Goal: Task Accomplishment & Management: Manage account settings

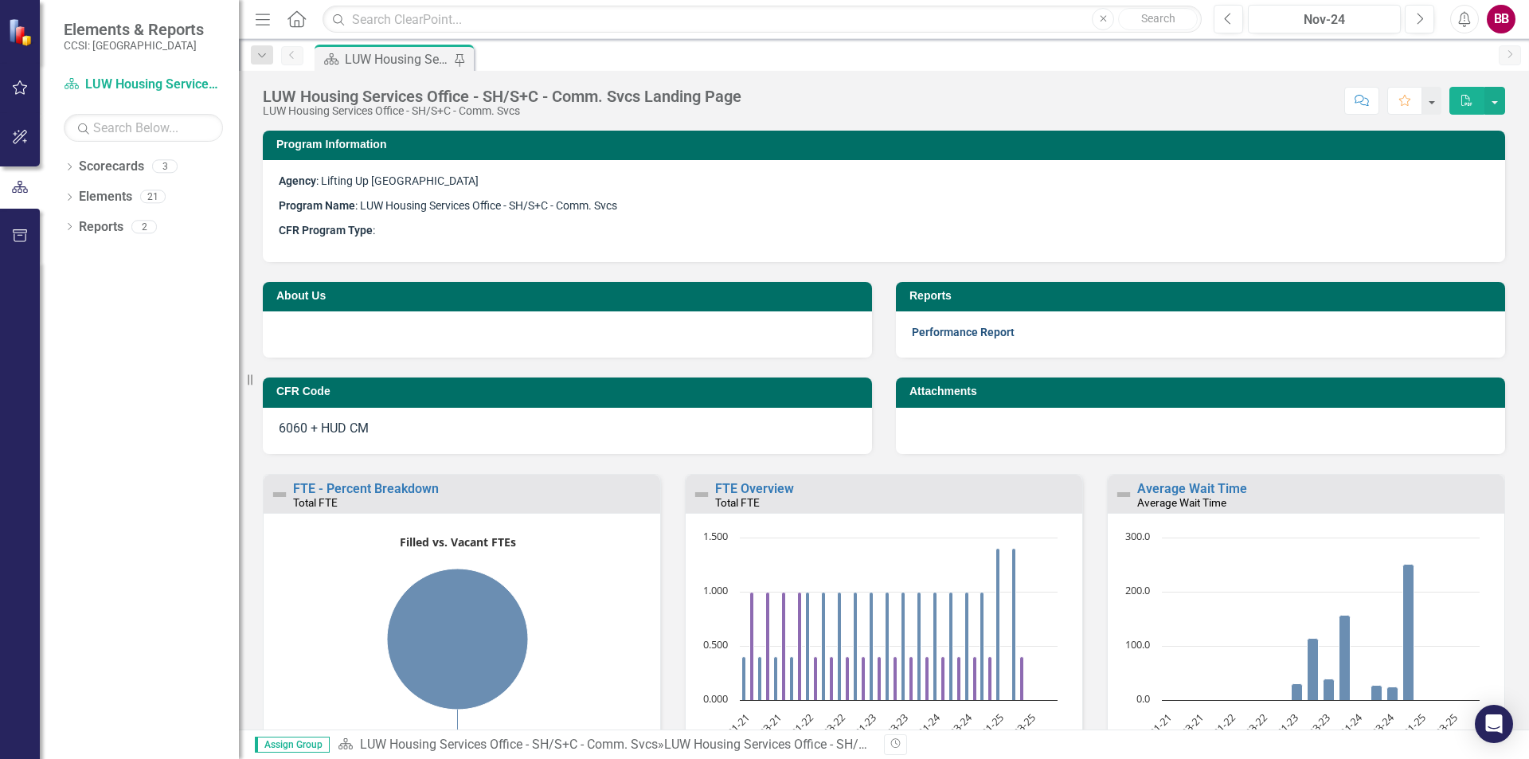
click at [949, 335] on link "Performance Report" at bounding box center [963, 332] width 103 height 13
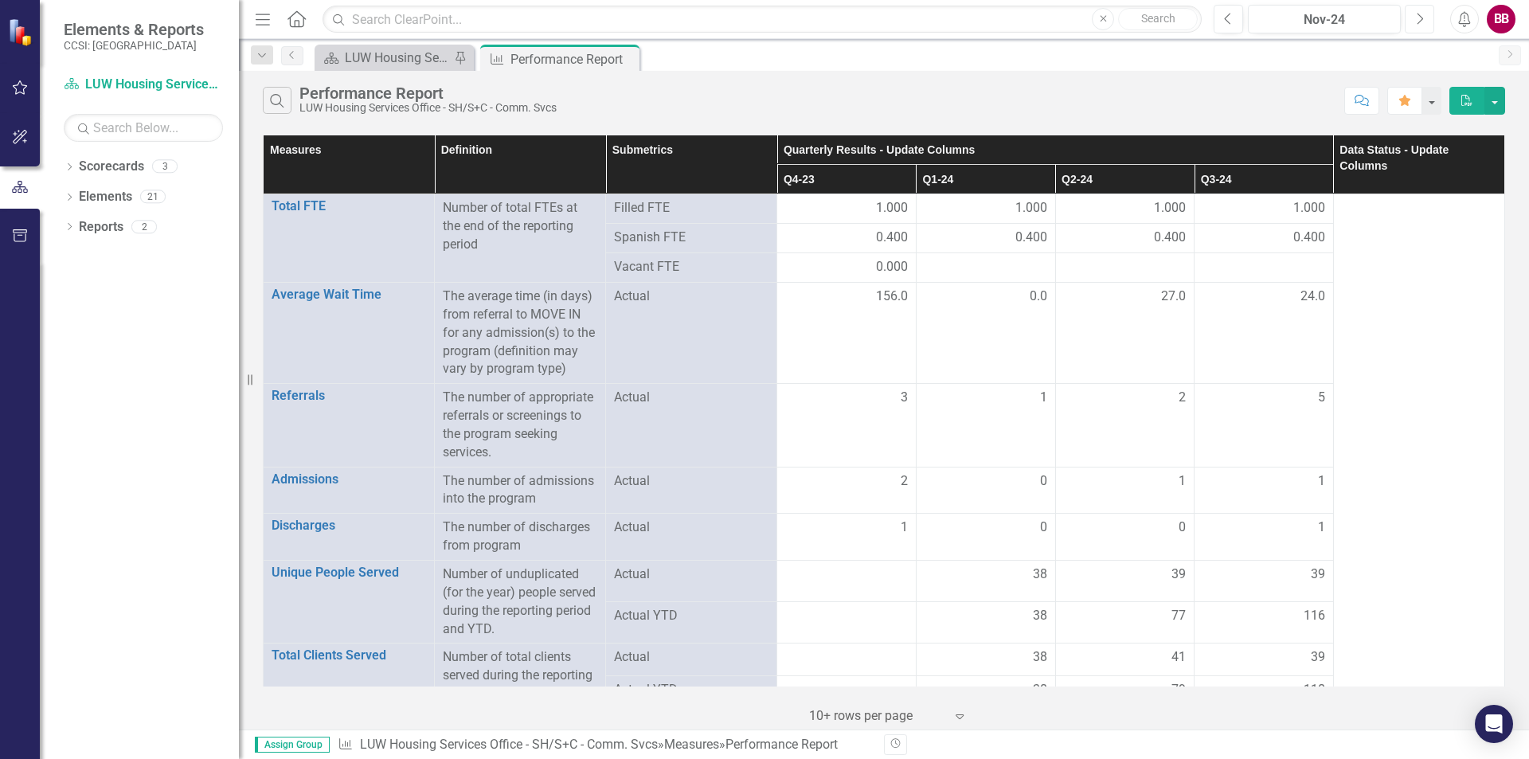
click at [1426, 20] on button "Next" at bounding box center [1419, 19] width 29 height 29
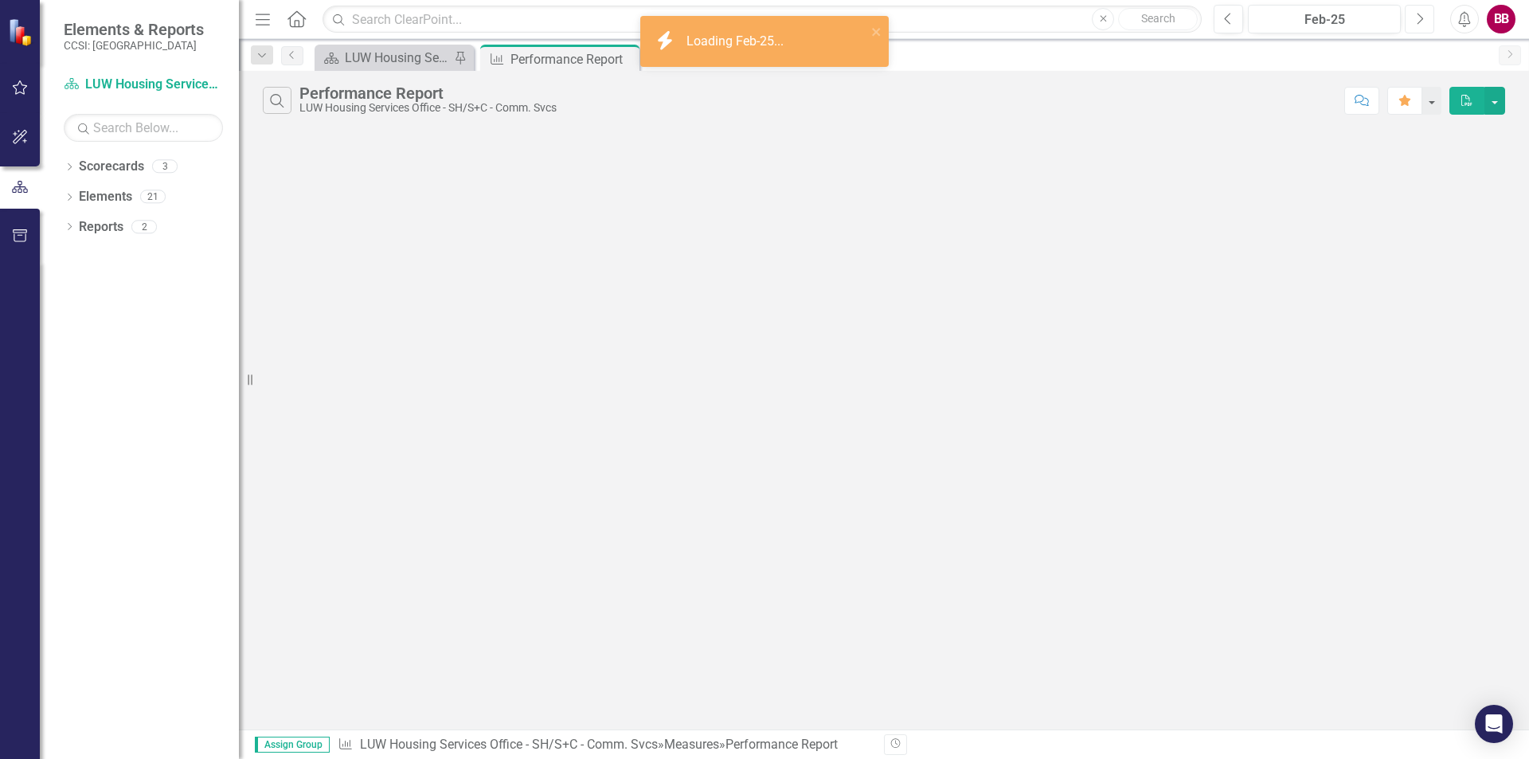
click at [1426, 20] on button "Next" at bounding box center [1419, 19] width 29 height 29
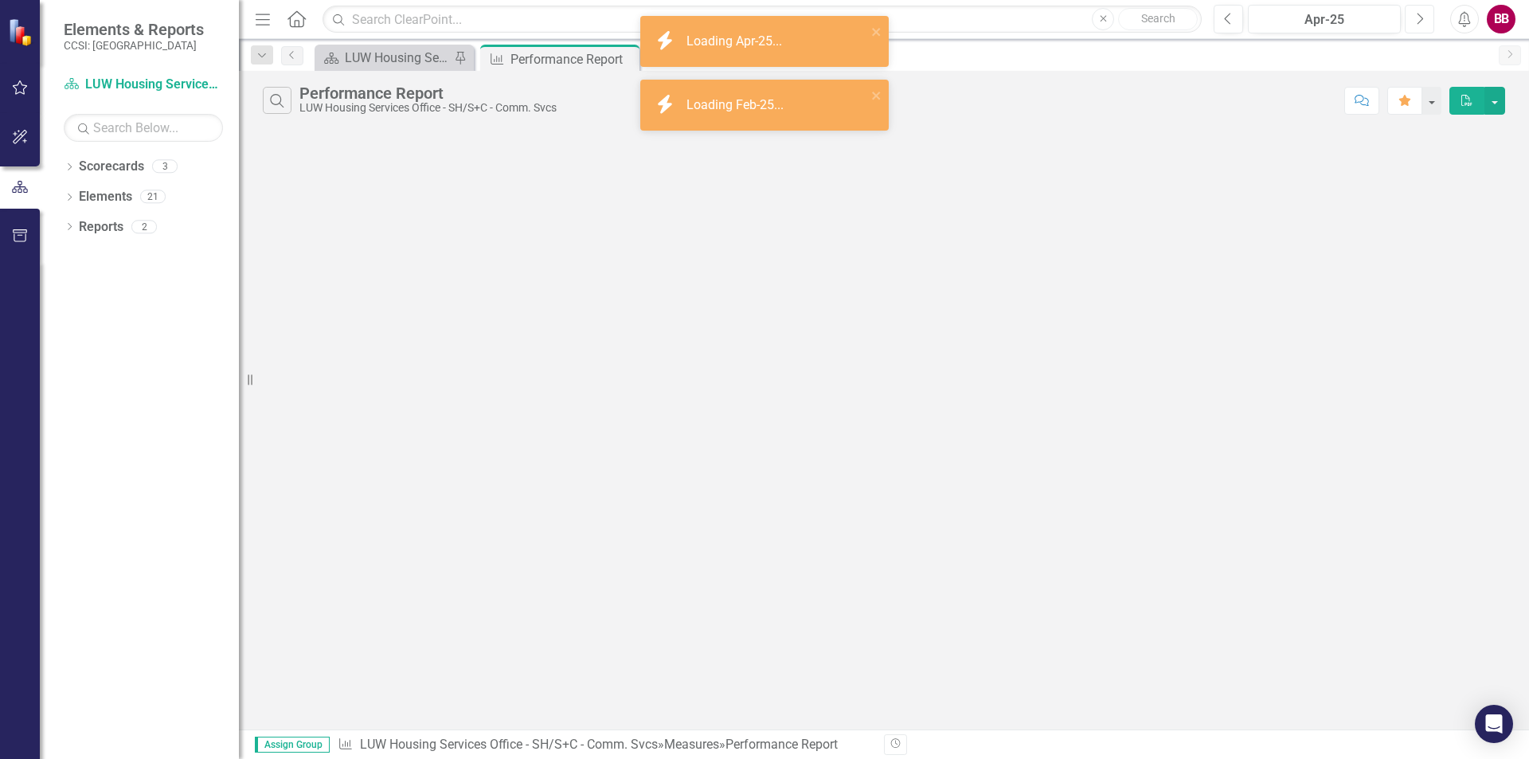
click at [1426, 20] on button "Next" at bounding box center [1419, 19] width 29 height 29
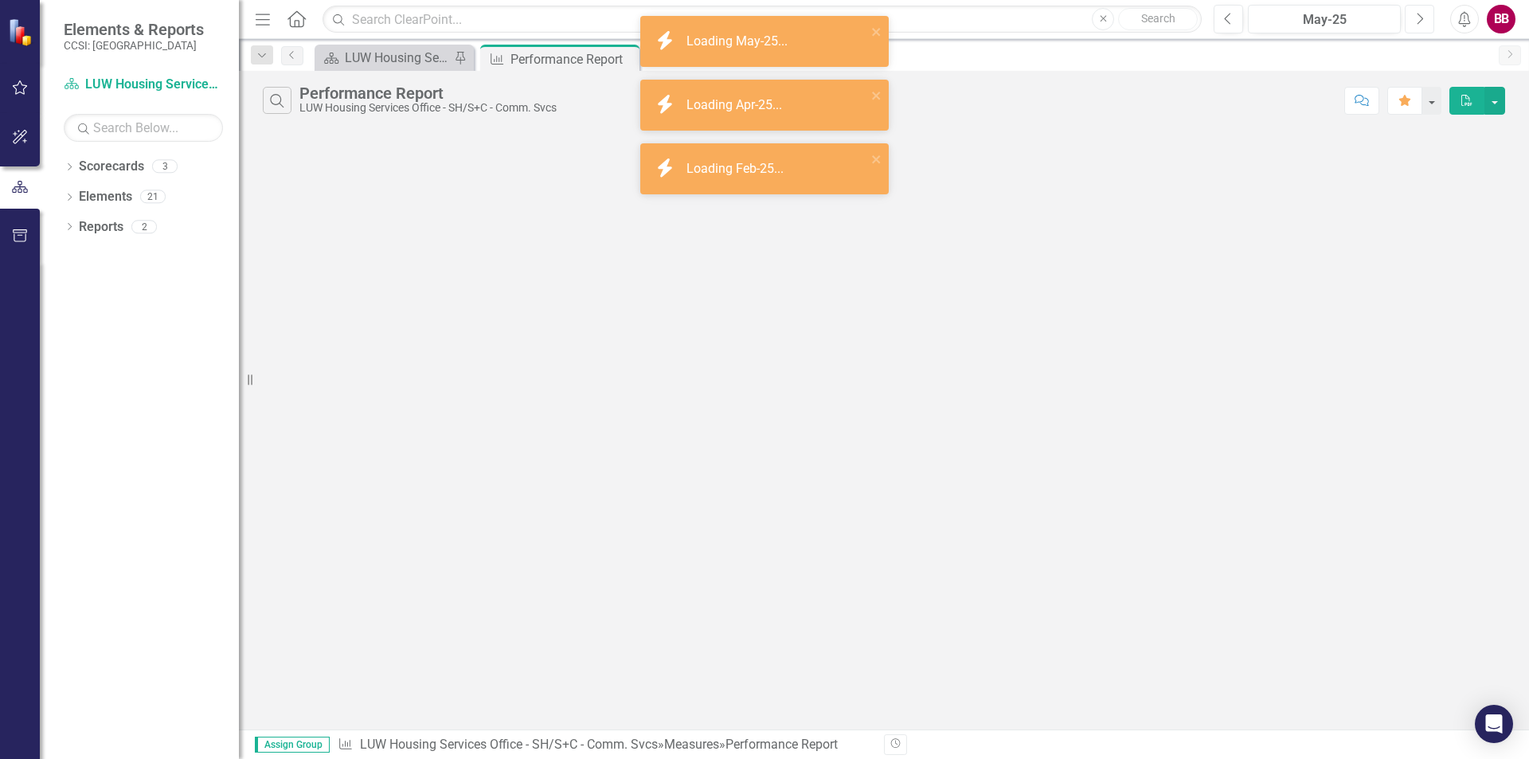
click at [1426, 20] on button "Next" at bounding box center [1419, 19] width 29 height 29
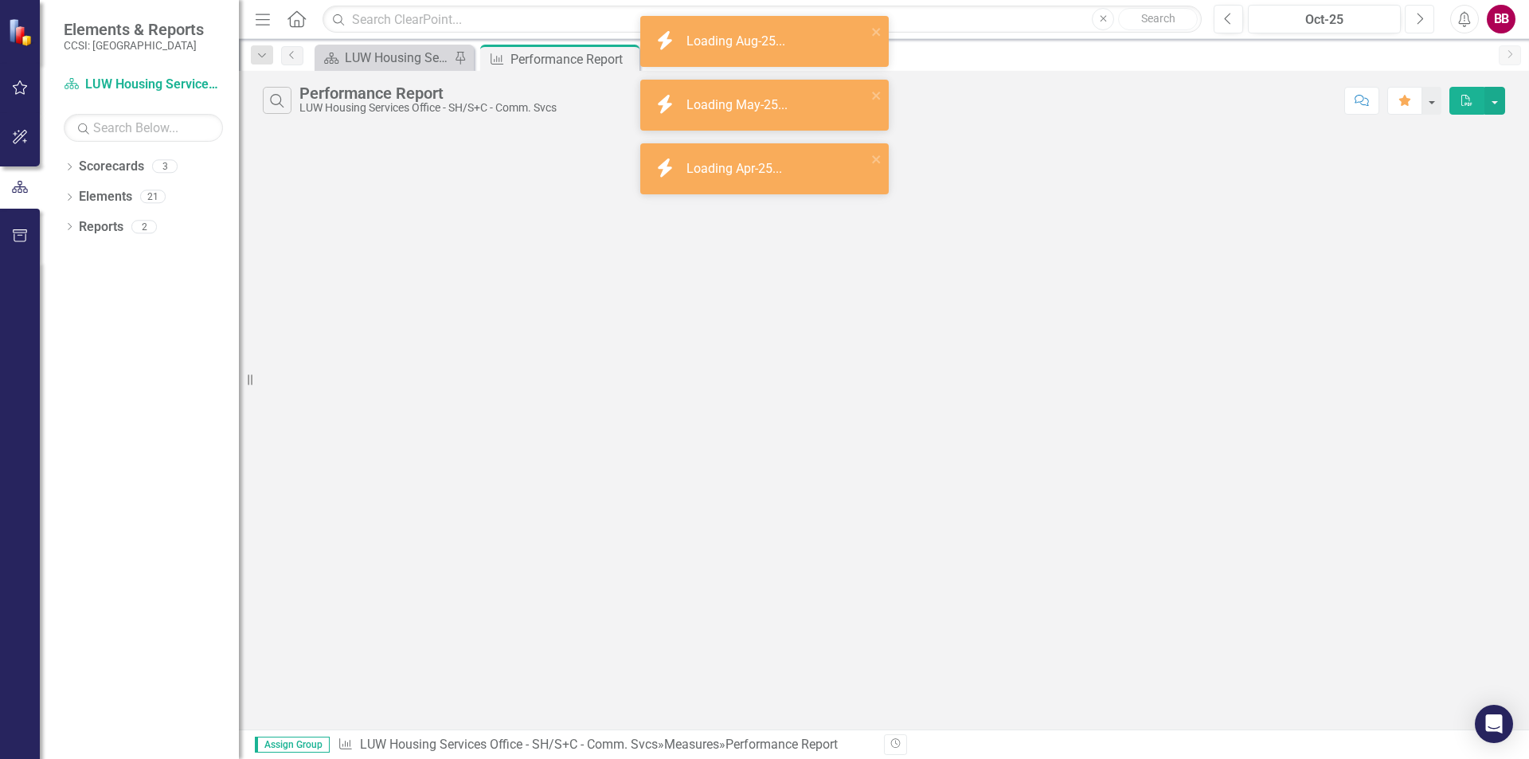
click at [1426, 20] on button "Next" at bounding box center [1419, 19] width 29 height 29
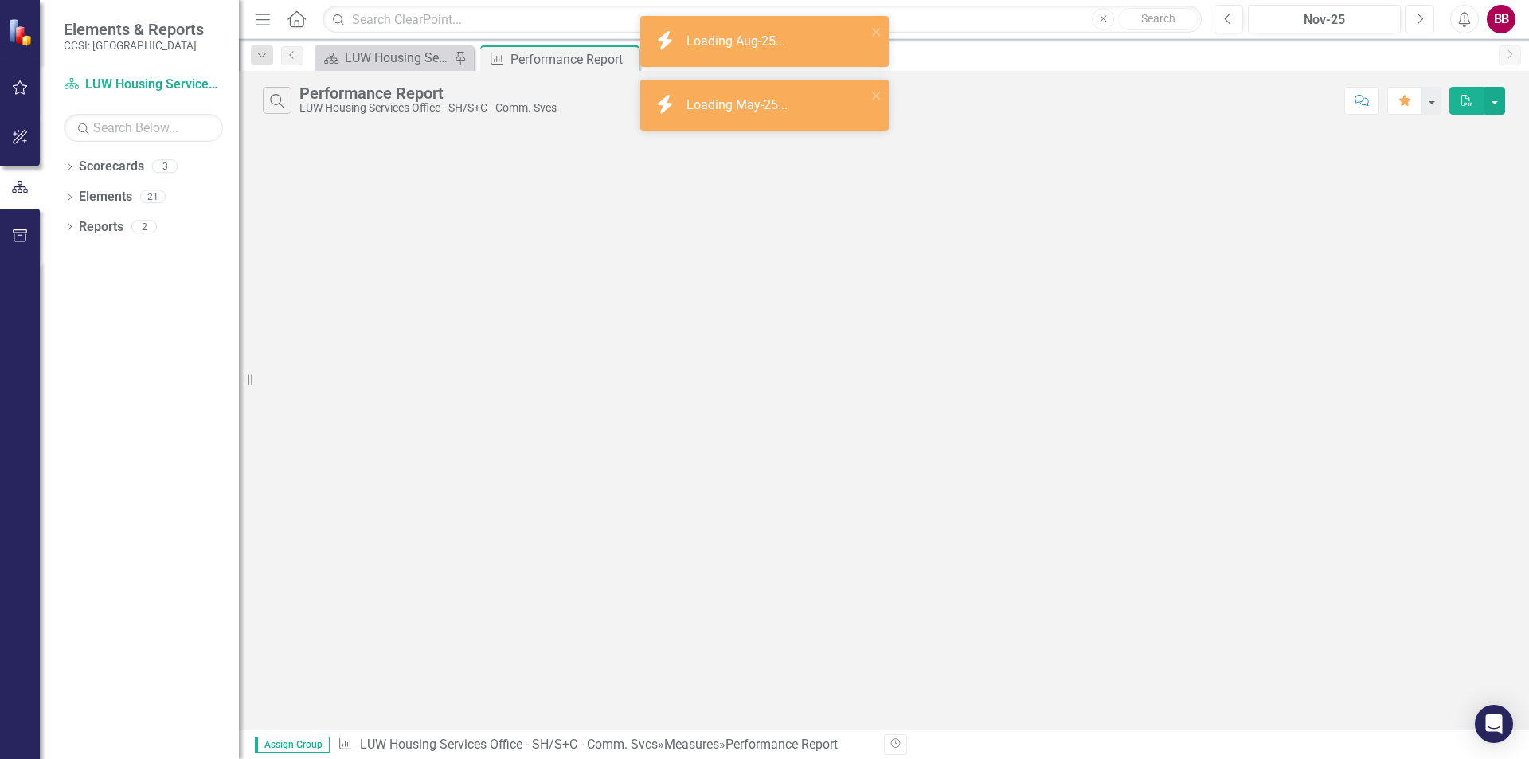
click at [1426, 20] on button "Next" at bounding box center [1419, 19] width 29 height 29
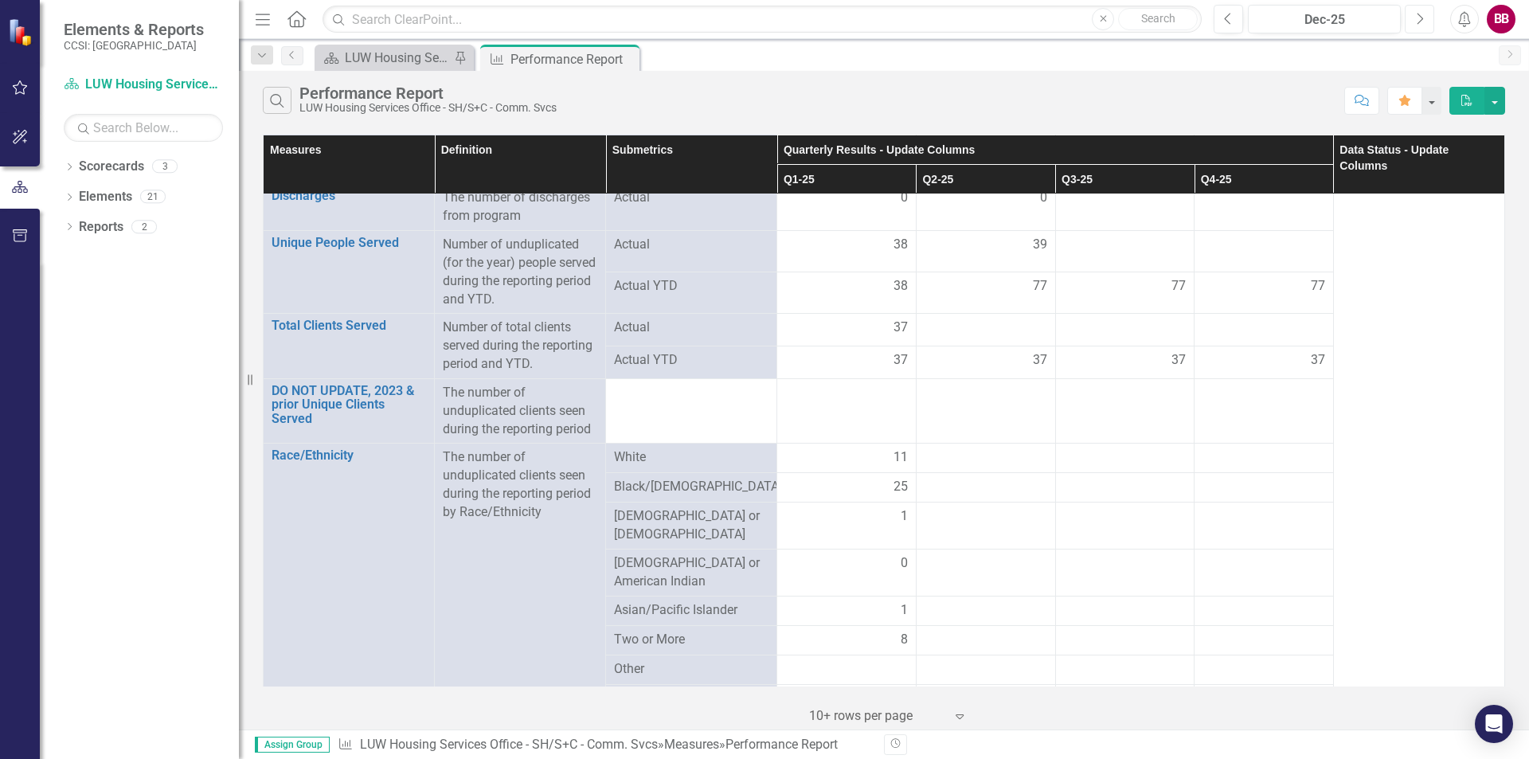
scroll to position [345, 0]
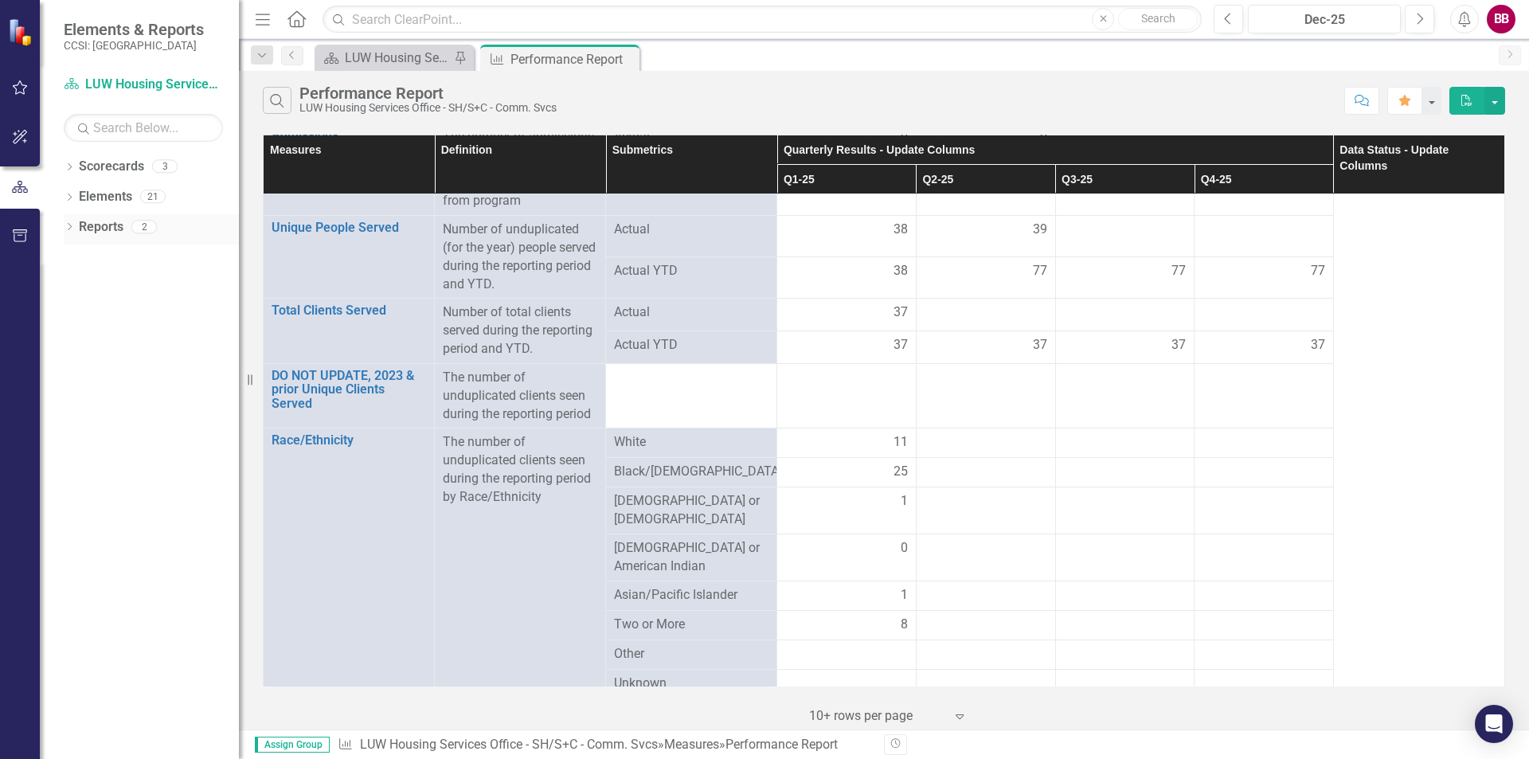
click at [72, 226] on icon "Dropdown" at bounding box center [69, 228] width 11 height 9
click at [145, 263] on link "Scorecard Scorecards" at bounding box center [129, 255] width 87 height 18
click at [145, 253] on link "Scorecard Scorecards" at bounding box center [129, 255] width 87 height 18
click at [163, 342] on div "Performance Report" at bounding box center [161, 342] width 155 height 14
click at [289, 57] on icon "Previous" at bounding box center [292, 55] width 13 height 10
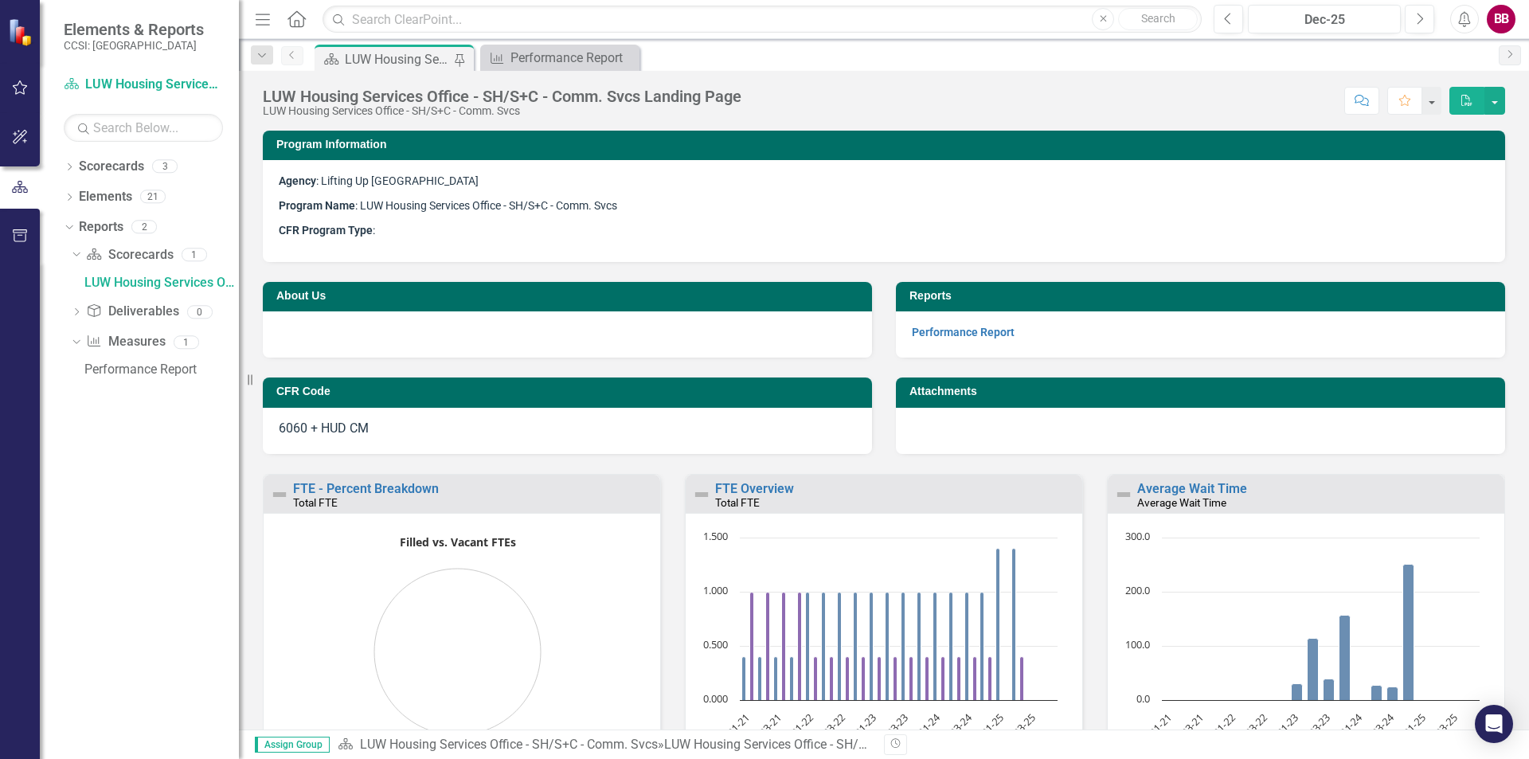
click at [289, 57] on icon "Previous" at bounding box center [292, 55] width 13 height 10
click at [65, 166] on icon "Dropdown" at bounding box center [69, 168] width 11 height 9
click at [71, 88] on icon "Scorecard" at bounding box center [72, 83] width 16 height 13
click at [187, 75] on div "Scorecard LUW Housing Services Office - SH/S+C - Comm. Svcs" at bounding box center [143, 85] width 159 height 26
click at [146, 254] on div "2" at bounding box center [143, 257] width 25 height 14
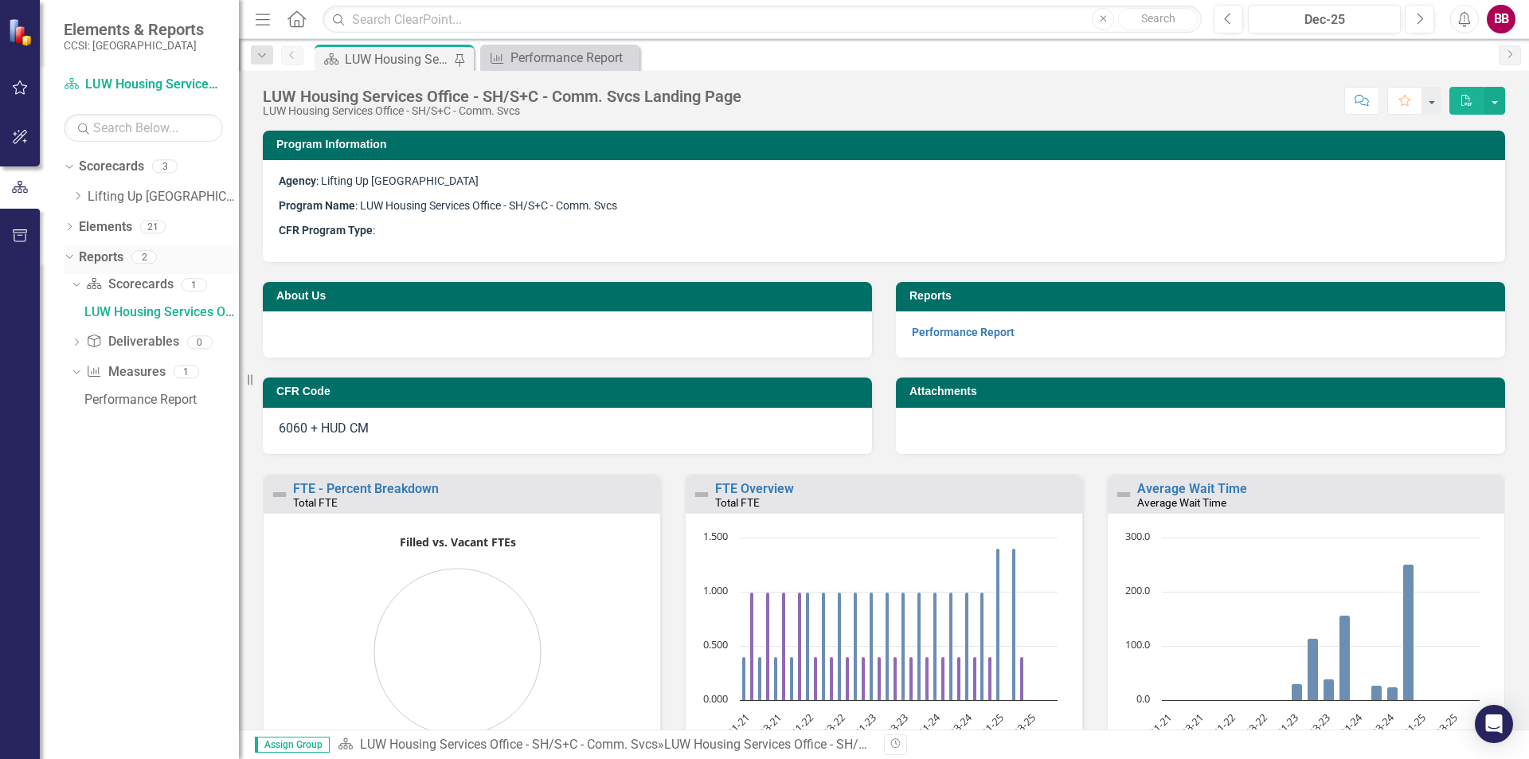
click at [65, 256] on icon "Dropdown" at bounding box center [67, 256] width 9 height 11
click at [67, 219] on div "Dropdown Elements 21" at bounding box center [151, 229] width 175 height 30
click at [78, 186] on div "Dropdown Lifting Up [GEOGRAPHIC_DATA]" at bounding box center [155, 197] width 167 height 26
click at [151, 76] on link "Scorecard LUW Housing Services Office - SH/S+C - Comm. Svcs" at bounding box center [143, 85] width 159 height 18
click at [69, 165] on icon "Dropdown" at bounding box center [67, 165] width 9 height 11
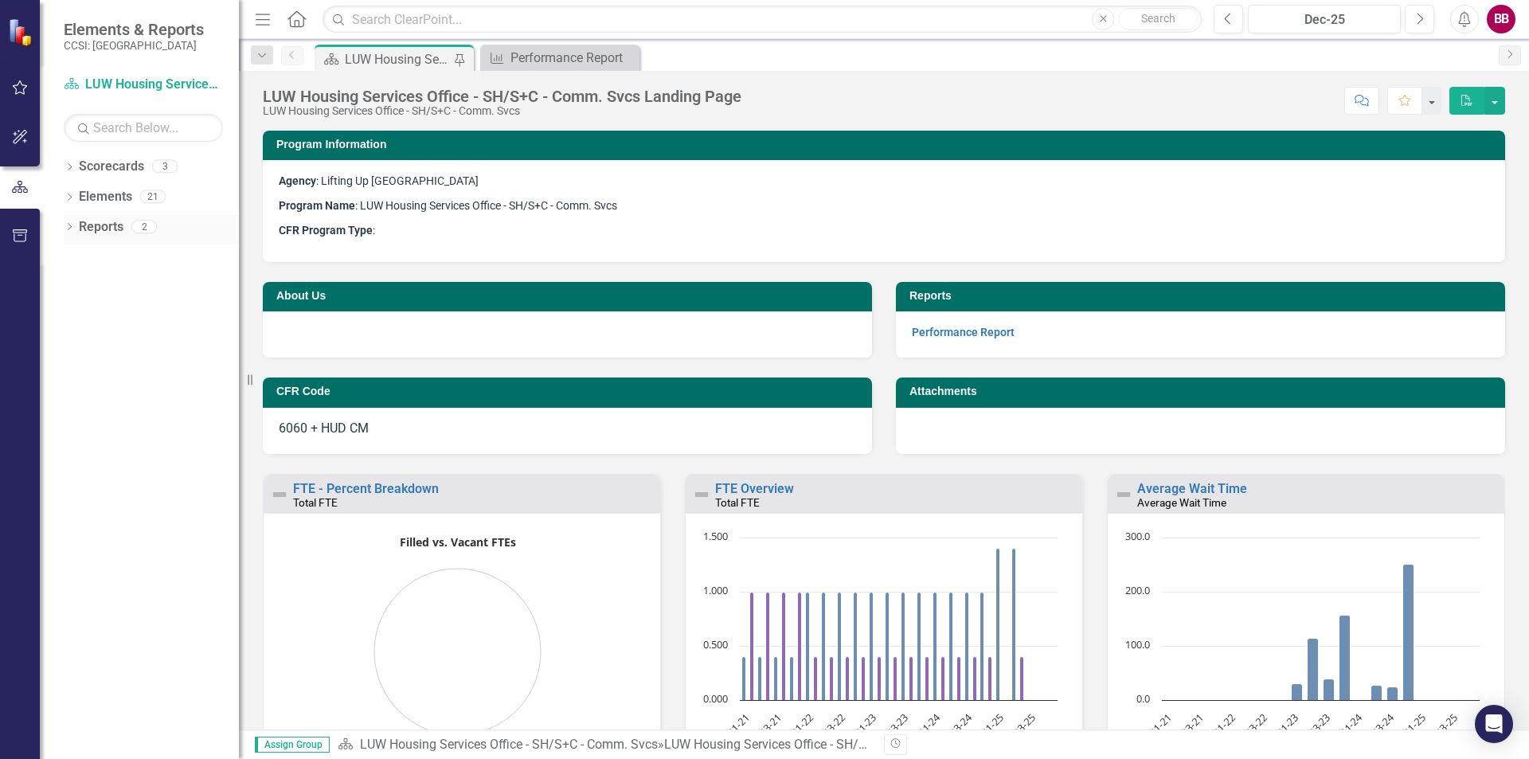
click at [65, 222] on div "Dropdown" at bounding box center [69, 229] width 11 height 14
click at [96, 276] on div "LUW Housing Services Office - SH/S+C - Comm. Svcs Landing Page" at bounding box center [161, 283] width 155 height 14
click at [126, 284] on div "LUW Housing Services Office - SH/S+C - Comm. Svcs Landing Page" at bounding box center [161, 283] width 155 height 14
click at [96, 34] on span "Elements & Reports" at bounding box center [134, 29] width 140 height 19
click at [295, 57] on icon "Previous" at bounding box center [292, 55] width 13 height 10
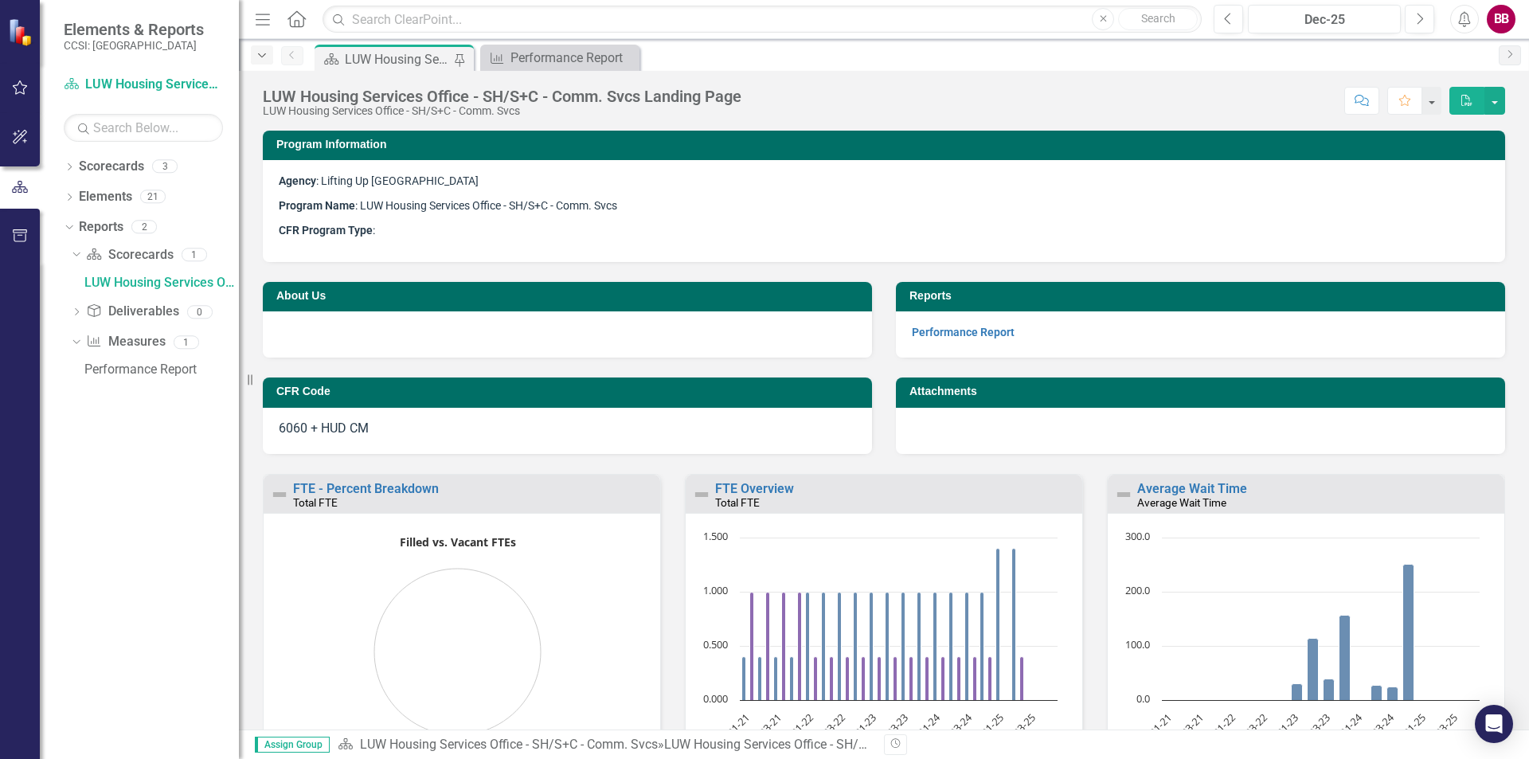
click at [255, 53] on icon "Dropdown" at bounding box center [262, 55] width 14 height 11
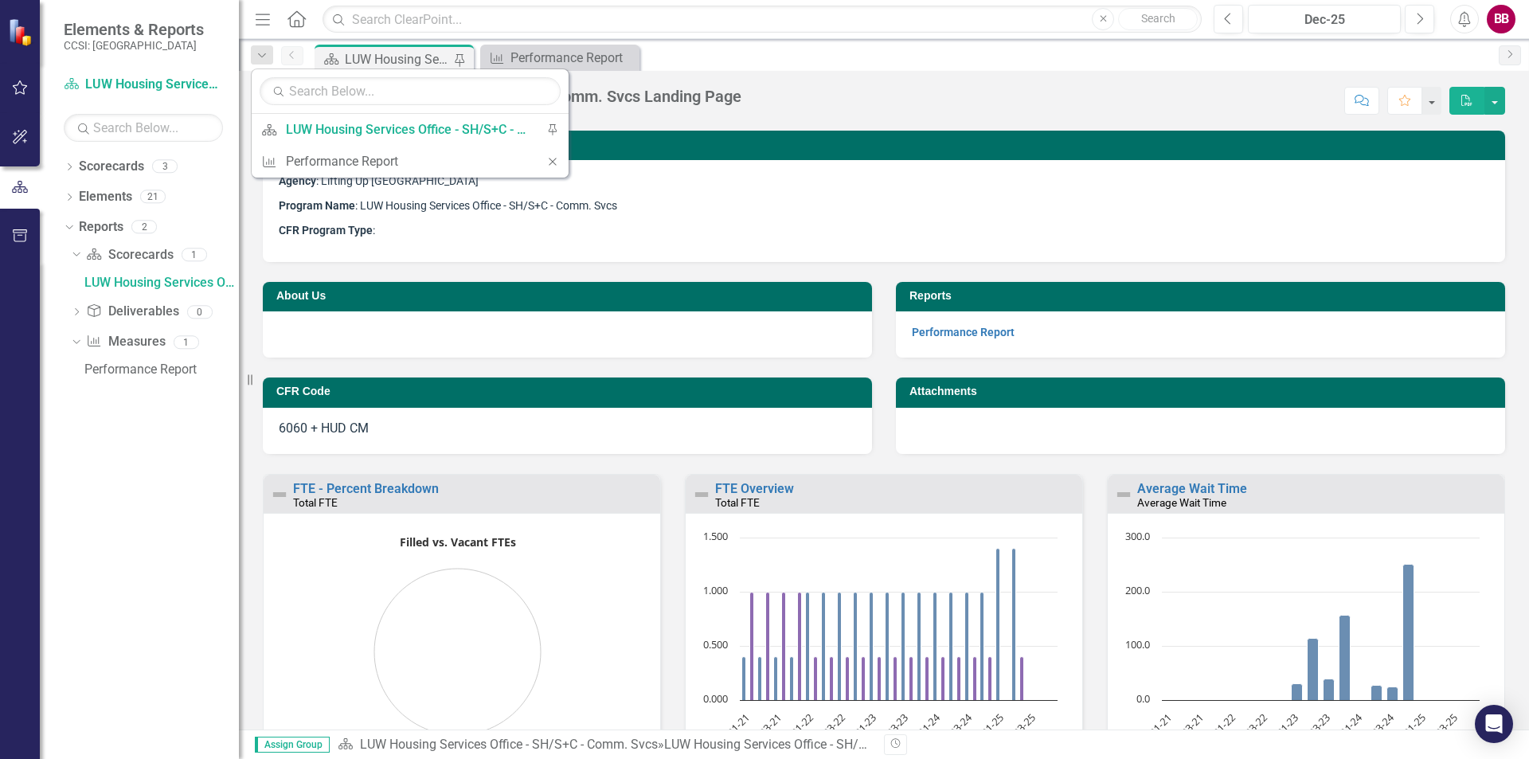
click at [1117, 88] on div "Score: N/A Dec-25 Completed Comment Favorite PDF" at bounding box center [1127, 100] width 756 height 27
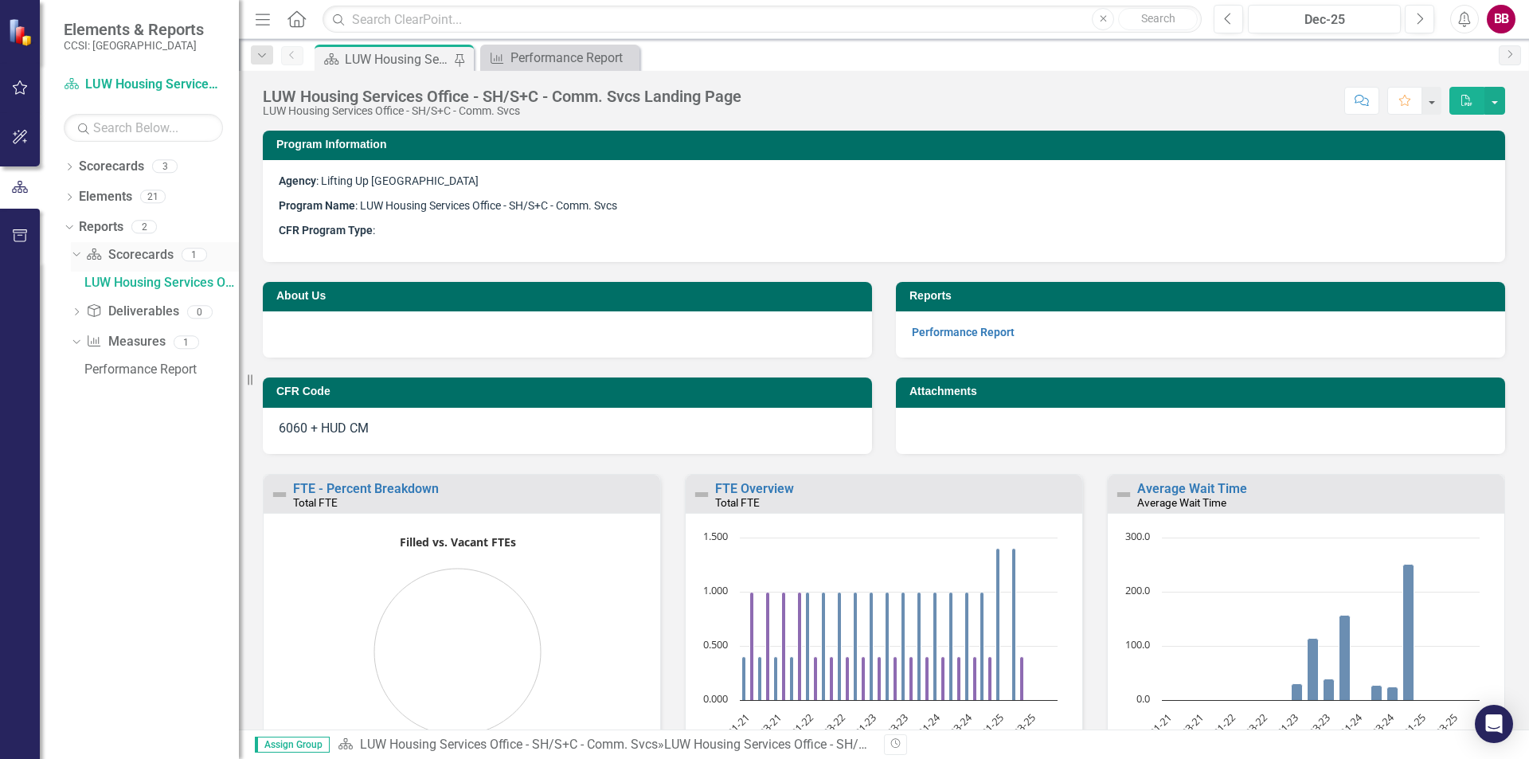
click at [76, 254] on icon "Dropdown" at bounding box center [74, 253] width 9 height 11
click at [76, 195] on div "Dropdown Elements 21" at bounding box center [151, 199] width 175 height 30
click at [76, 158] on div "Dropdown Scorecards 3" at bounding box center [151, 169] width 175 height 30
click at [64, 161] on div "Dropdown Scorecards 3 Dropdown Lifting Up Westchester LUW Homeless Drop-In LUW …" at bounding box center [139, 456] width 199 height 605
click at [68, 161] on div "Dropdown Scorecards 3" at bounding box center [151, 169] width 175 height 30
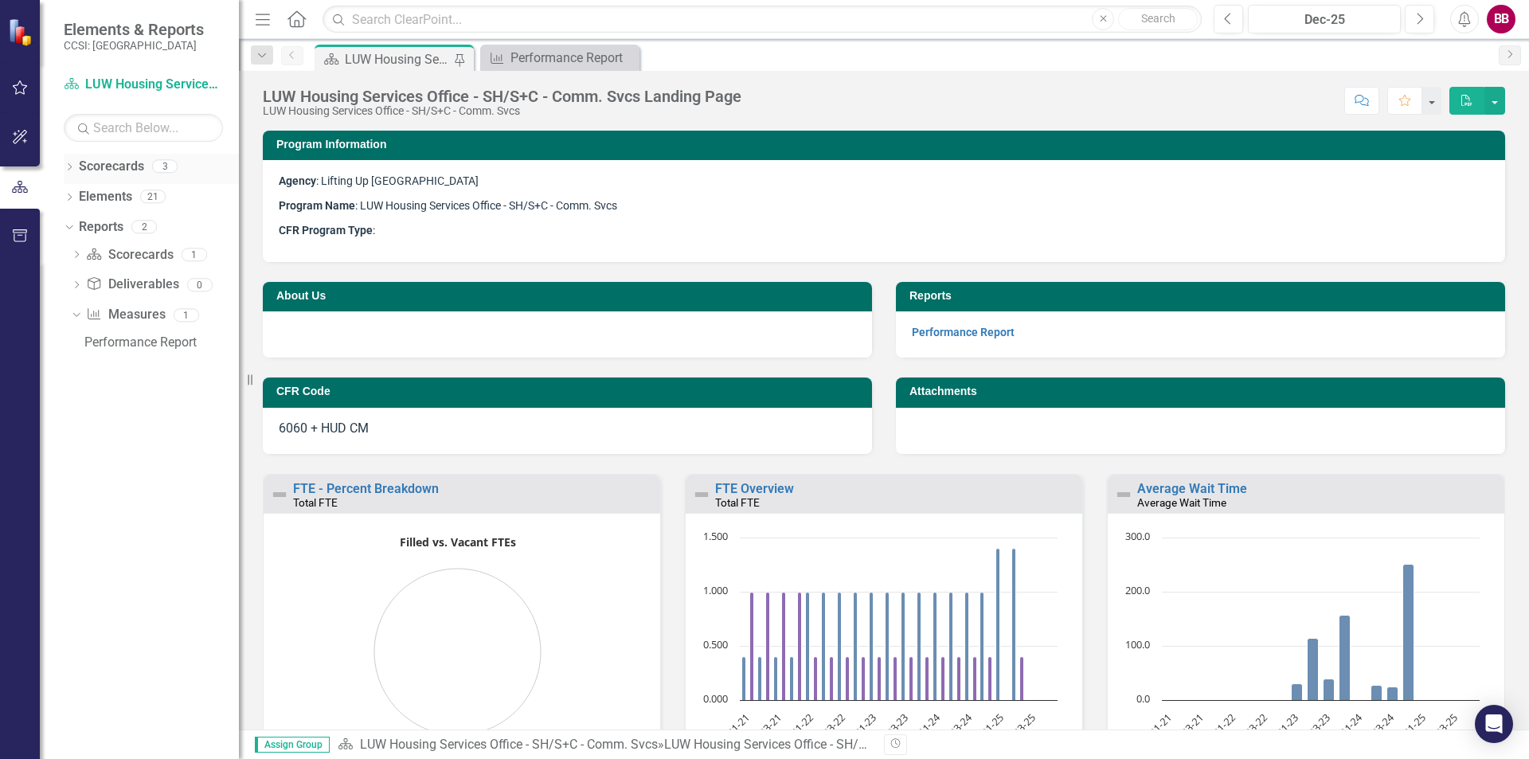
click at [162, 174] on div "Scorecards 3" at bounding box center [159, 169] width 160 height 30
click at [167, 169] on div "3" at bounding box center [164, 167] width 25 height 14
click at [134, 32] on span "Elements & Reports" at bounding box center [134, 29] width 140 height 19
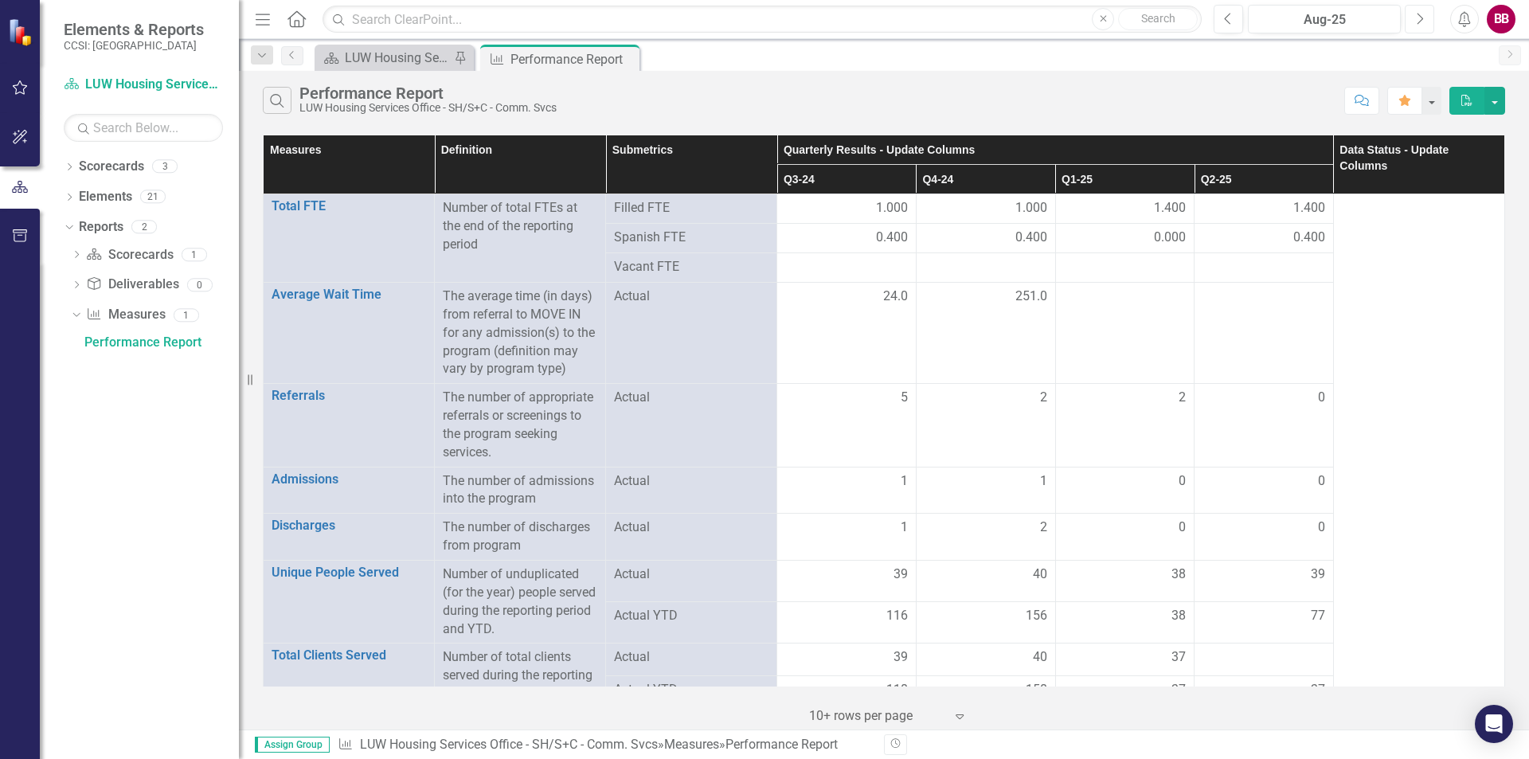
click at [1418, 18] on icon "Next" at bounding box center [1419, 19] width 9 height 14
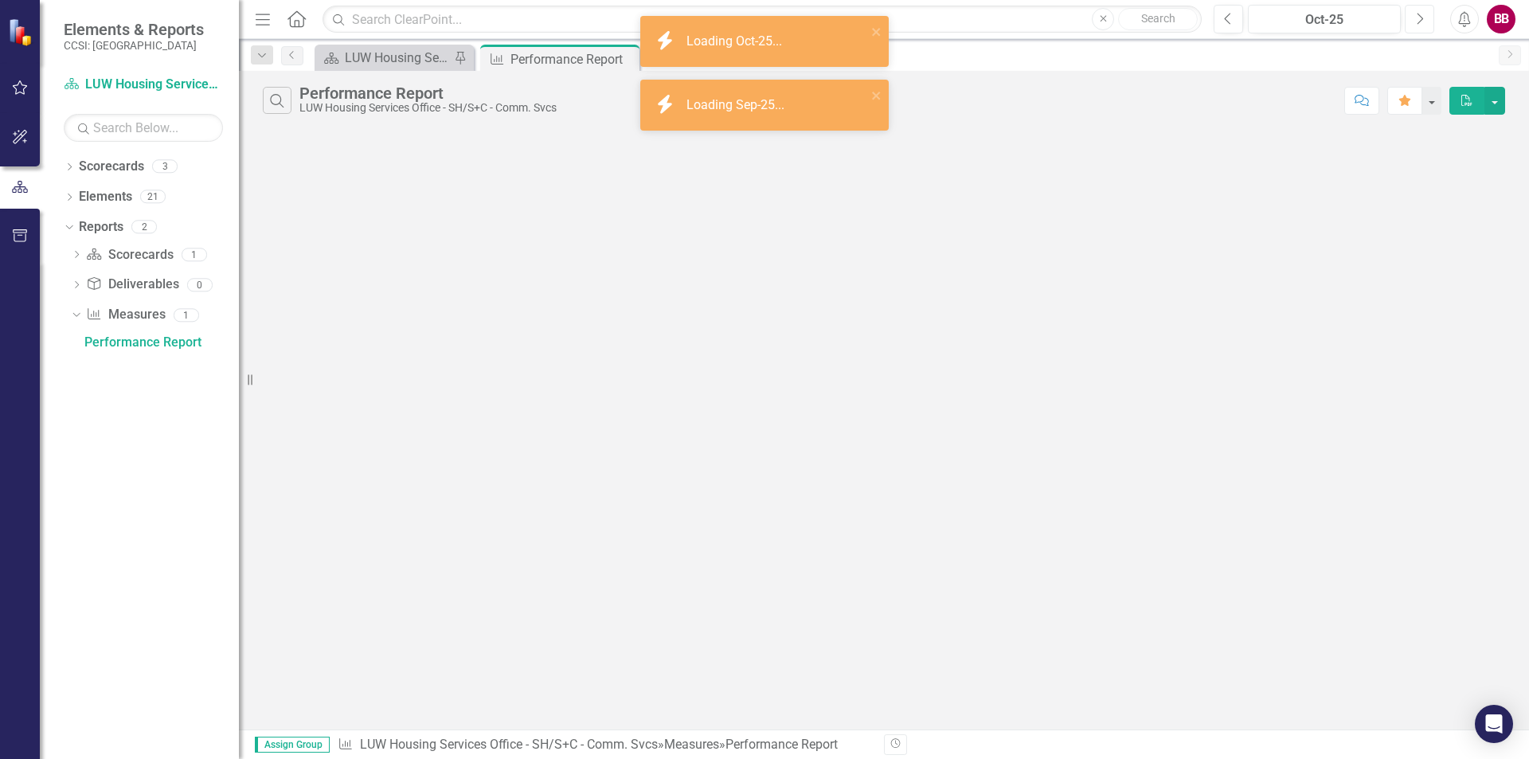
click at [1418, 18] on icon "Next" at bounding box center [1419, 19] width 9 height 14
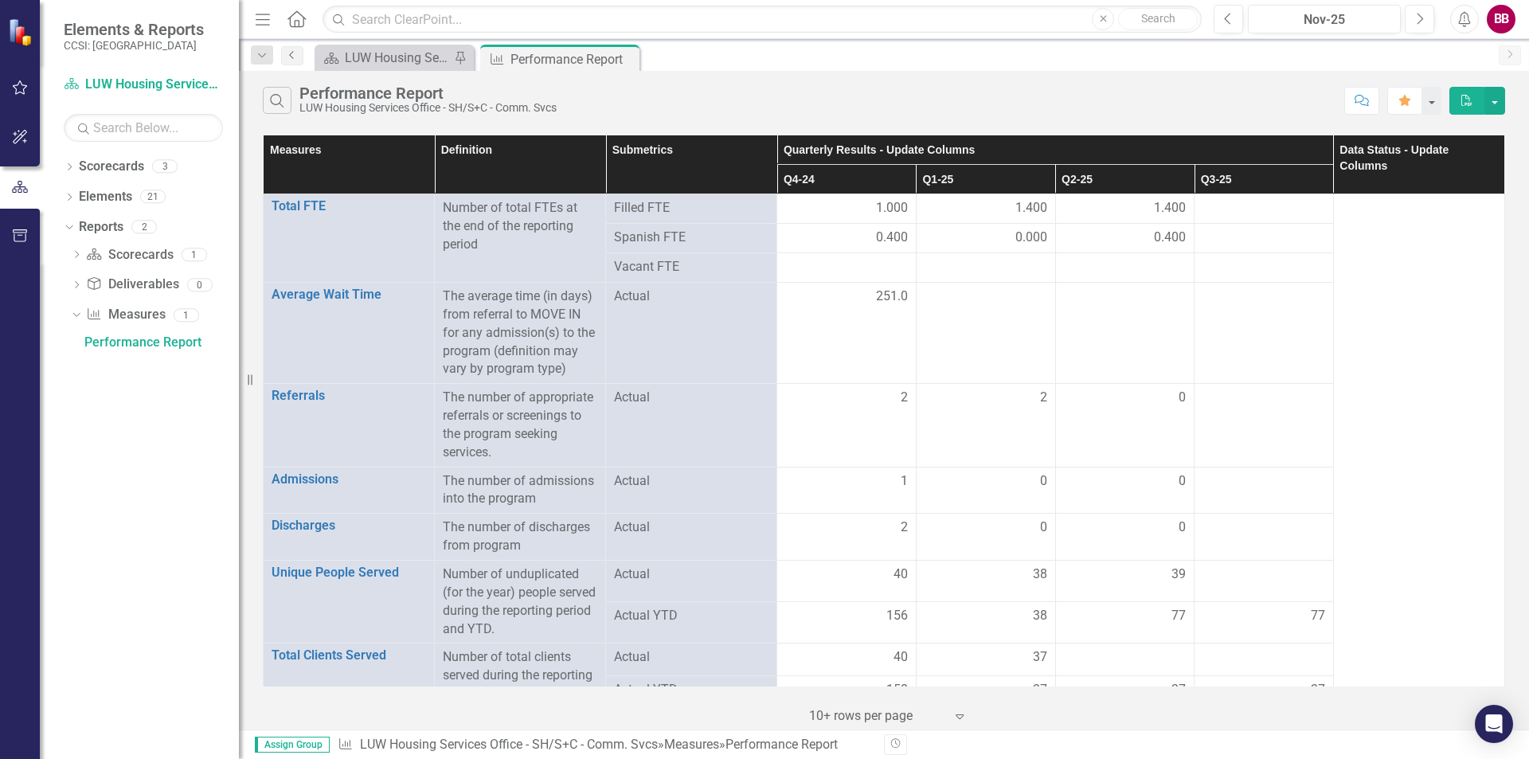
click at [294, 53] on icon "Previous" at bounding box center [292, 55] width 13 height 10
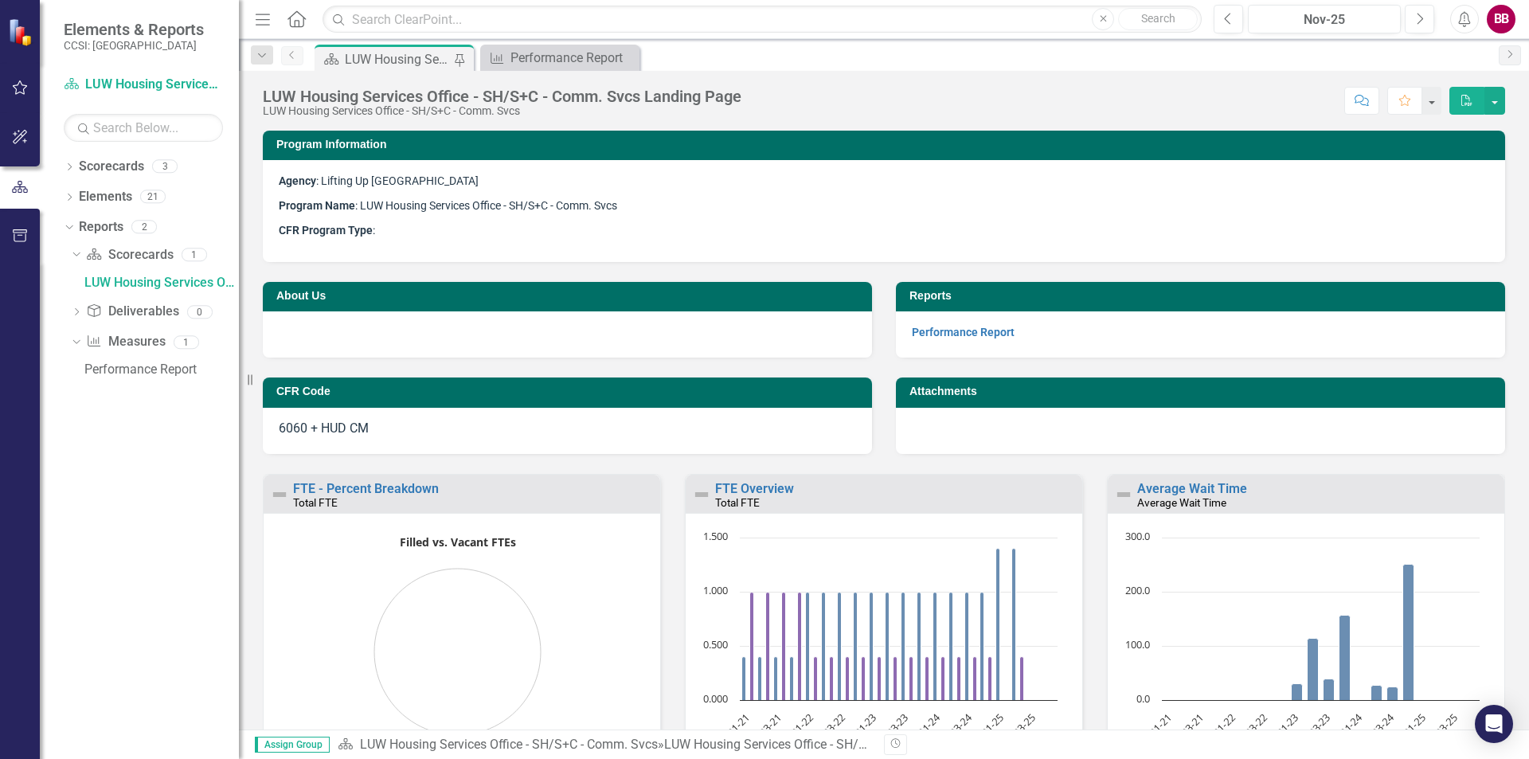
click at [291, 58] on icon "Previous" at bounding box center [292, 55] width 13 height 10
click at [264, 54] on icon "Dropdown" at bounding box center [262, 55] width 14 height 11
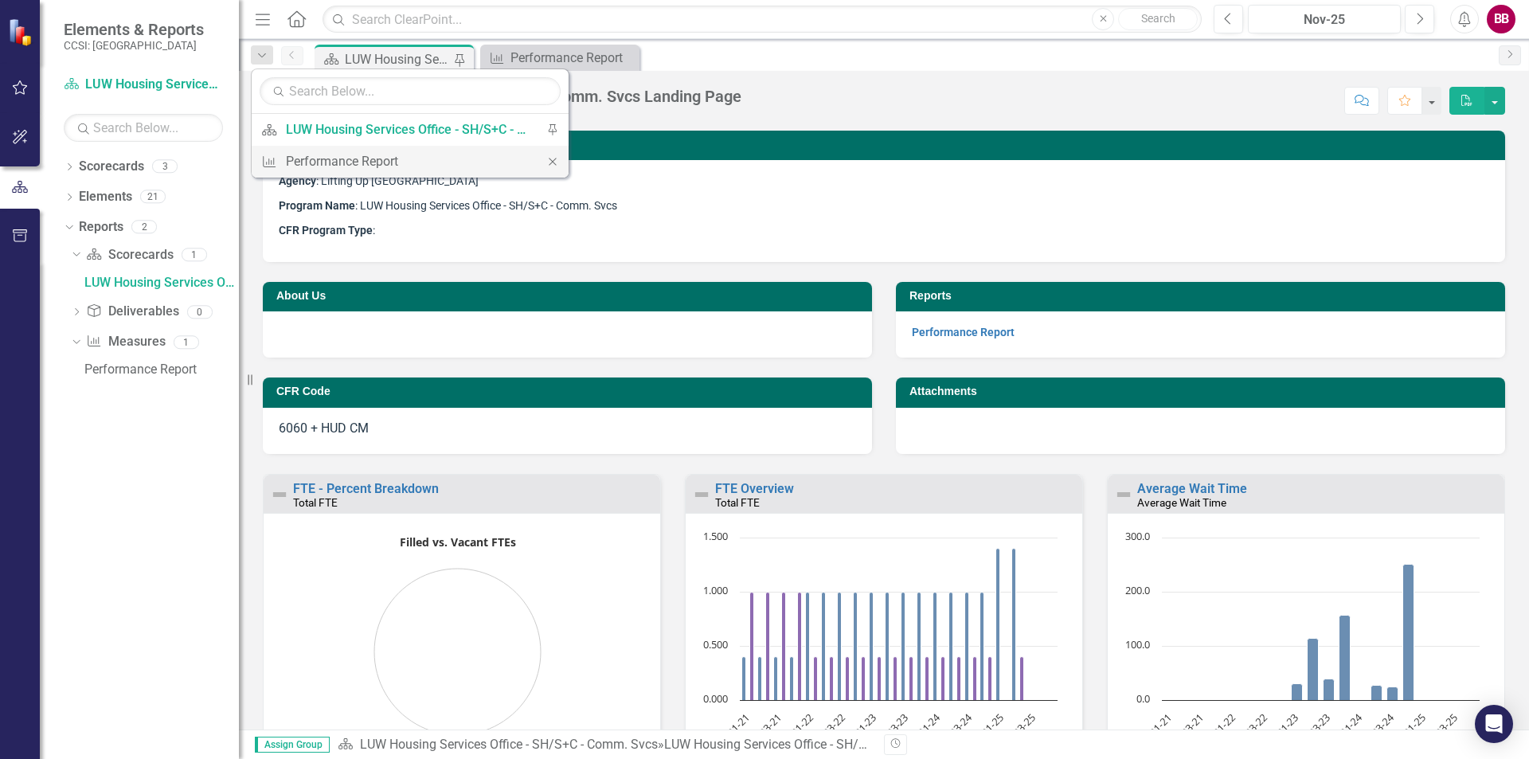
click at [546, 161] on icon "Close" at bounding box center [553, 161] width 14 height 11
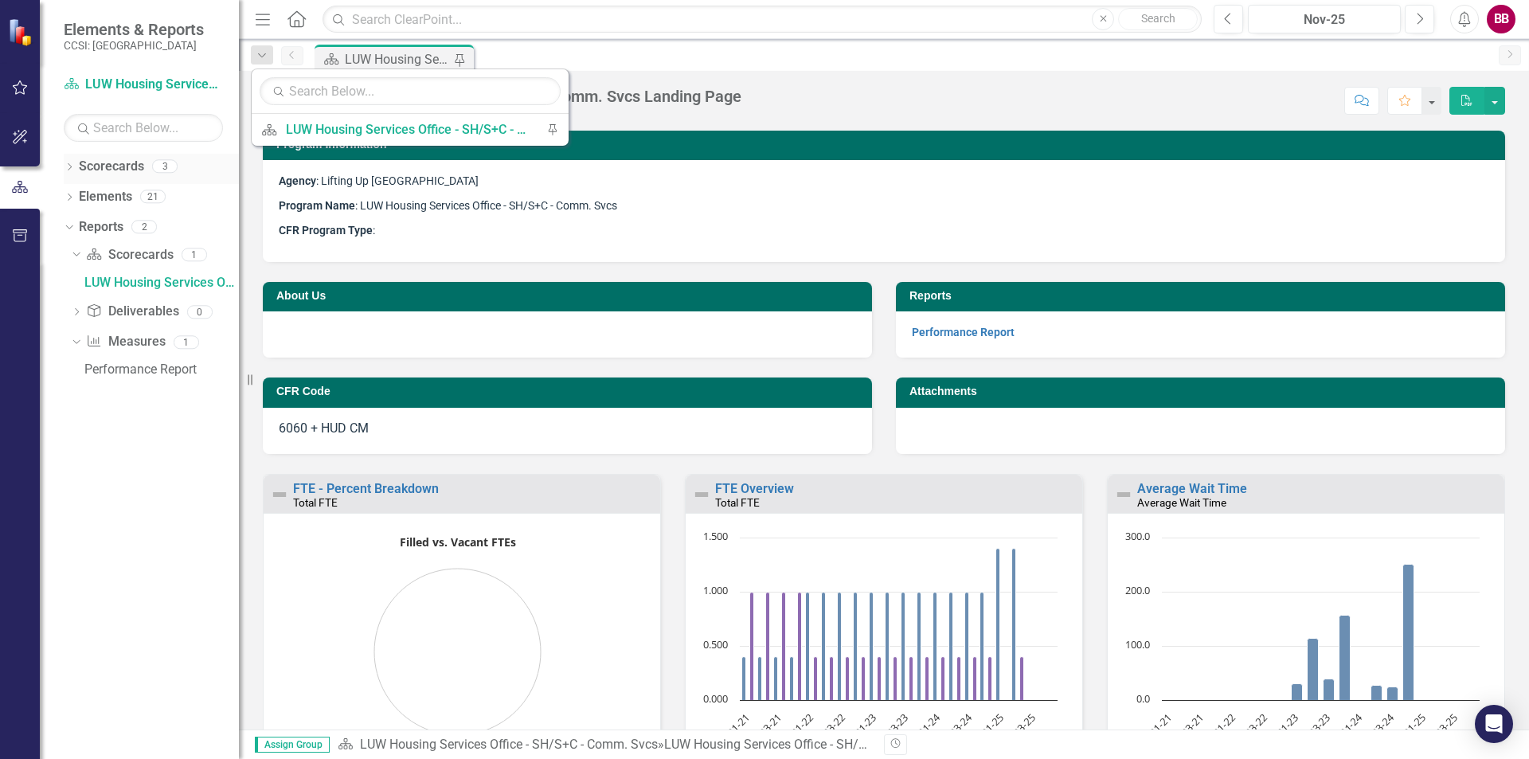
click at [65, 165] on icon "Dropdown" at bounding box center [69, 168] width 11 height 9
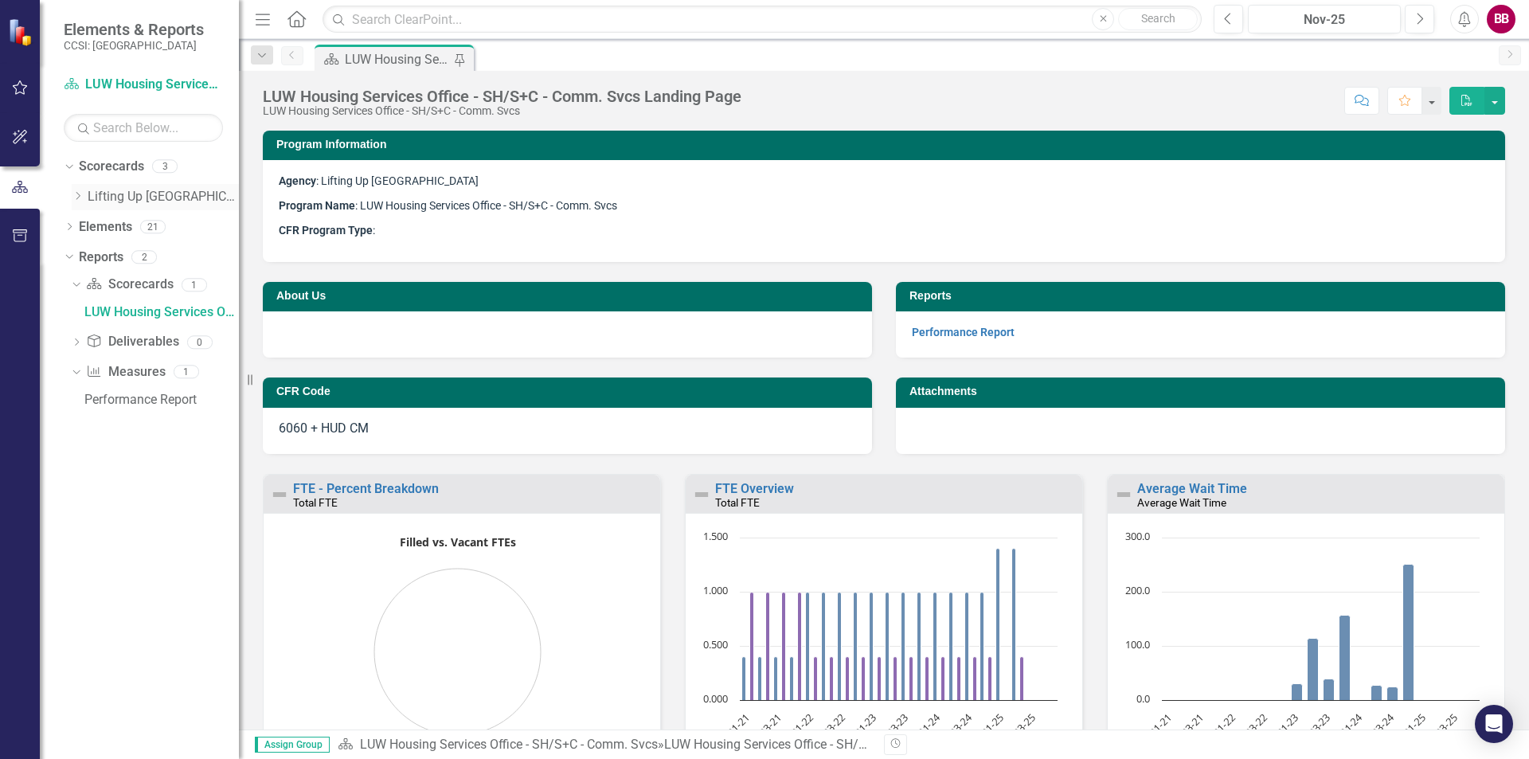
click at [118, 191] on link "Lifting Up [GEOGRAPHIC_DATA]" at bounding box center [163, 197] width 151 height 18
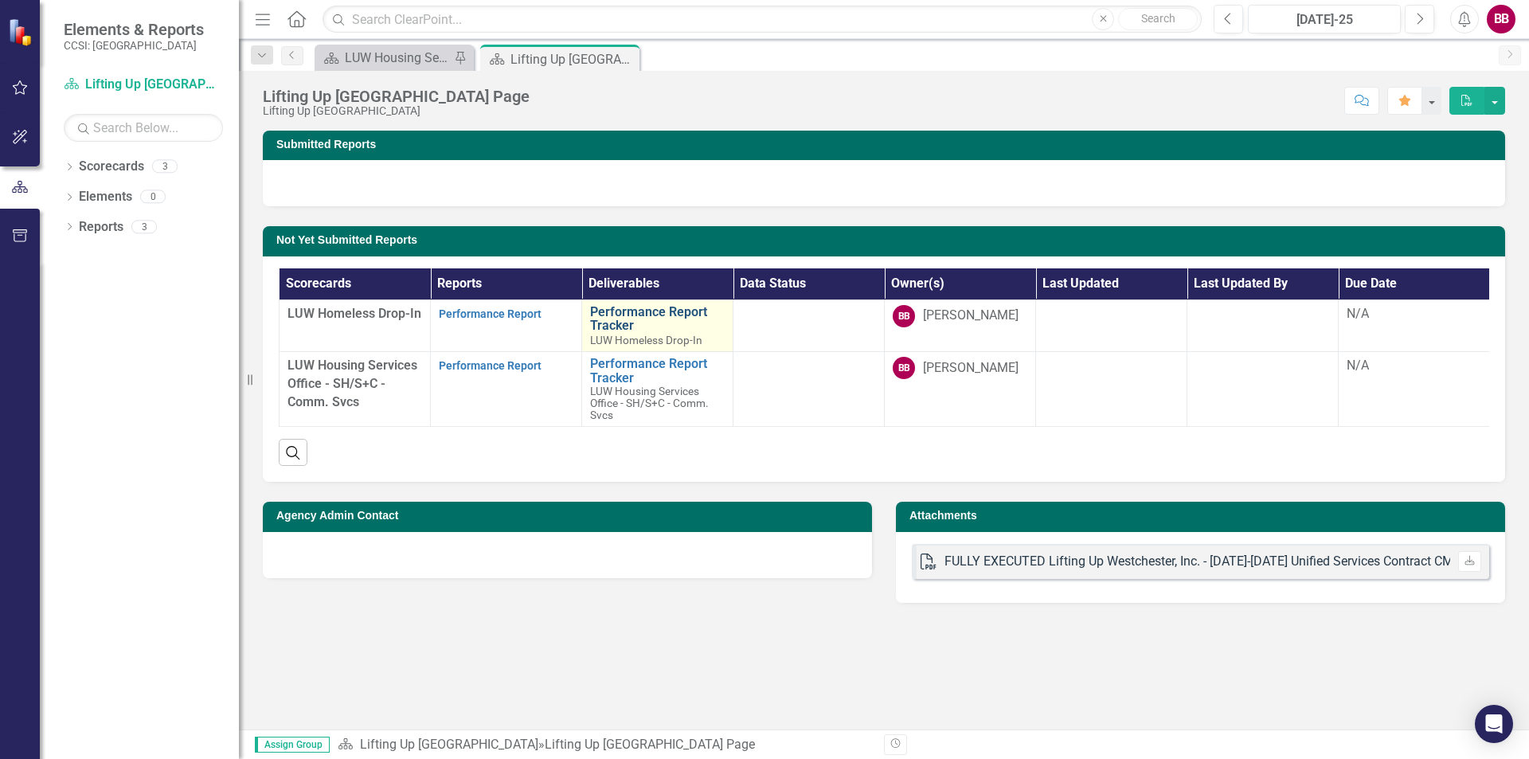
click at [643, 311] on link "Performance Report Tracker" at bounding box center [657, 319] width 135 height 28
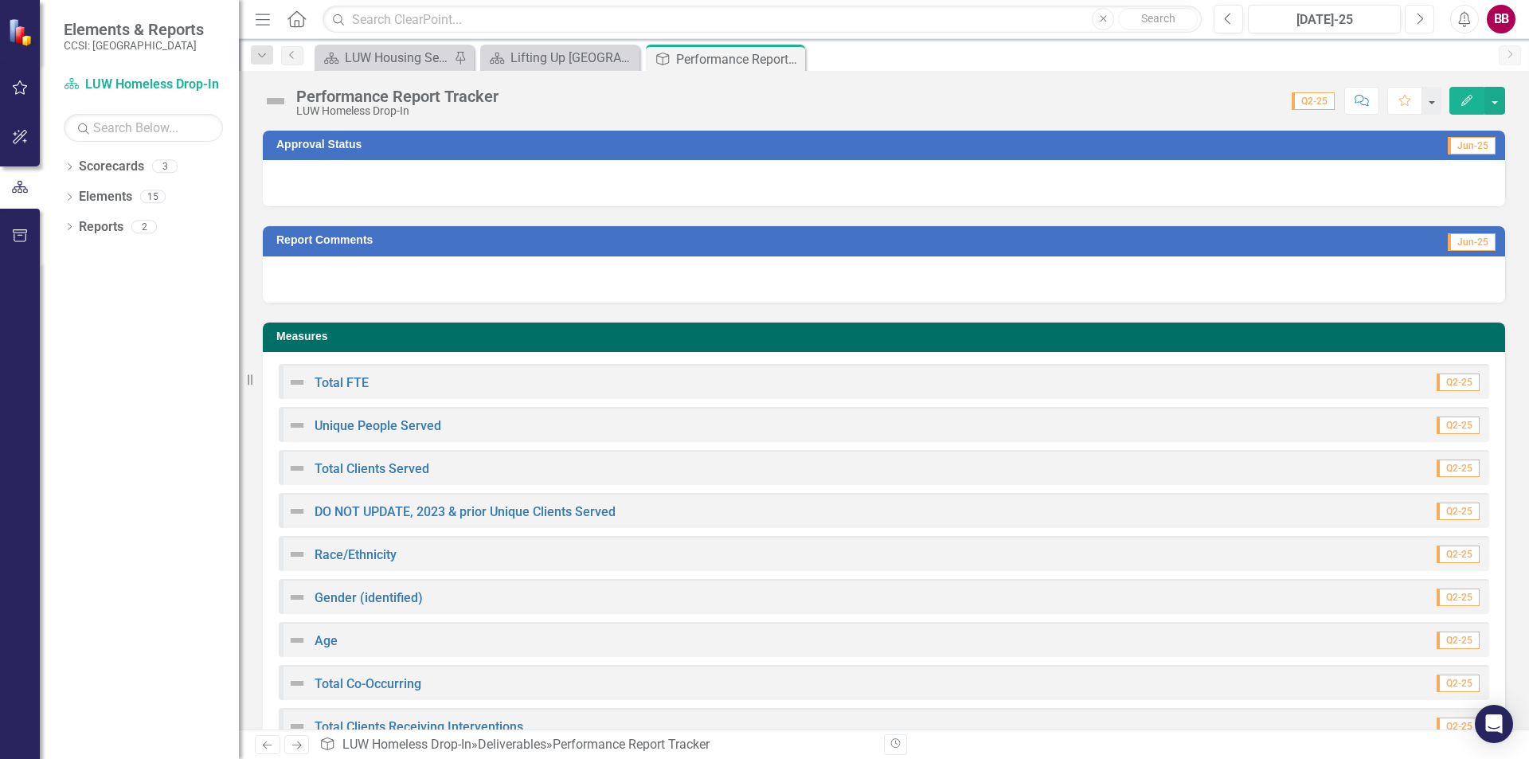
click at [1419, 17] on icon "Next" at bounding box center [1419, 19] width 9 height 14
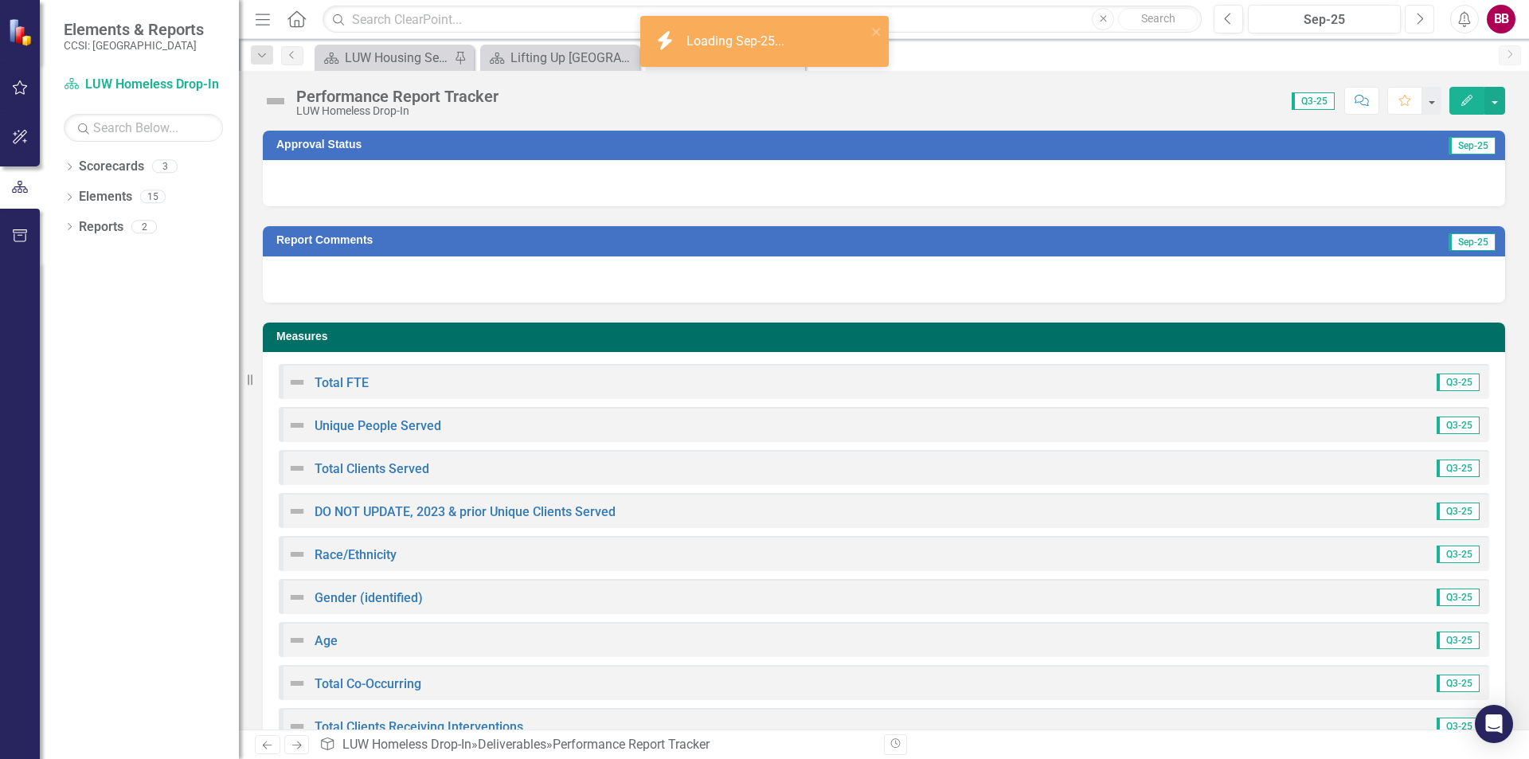
click at [1419, 17] on icon "Next" at bounding box center [1419, 19] width 9 height 14
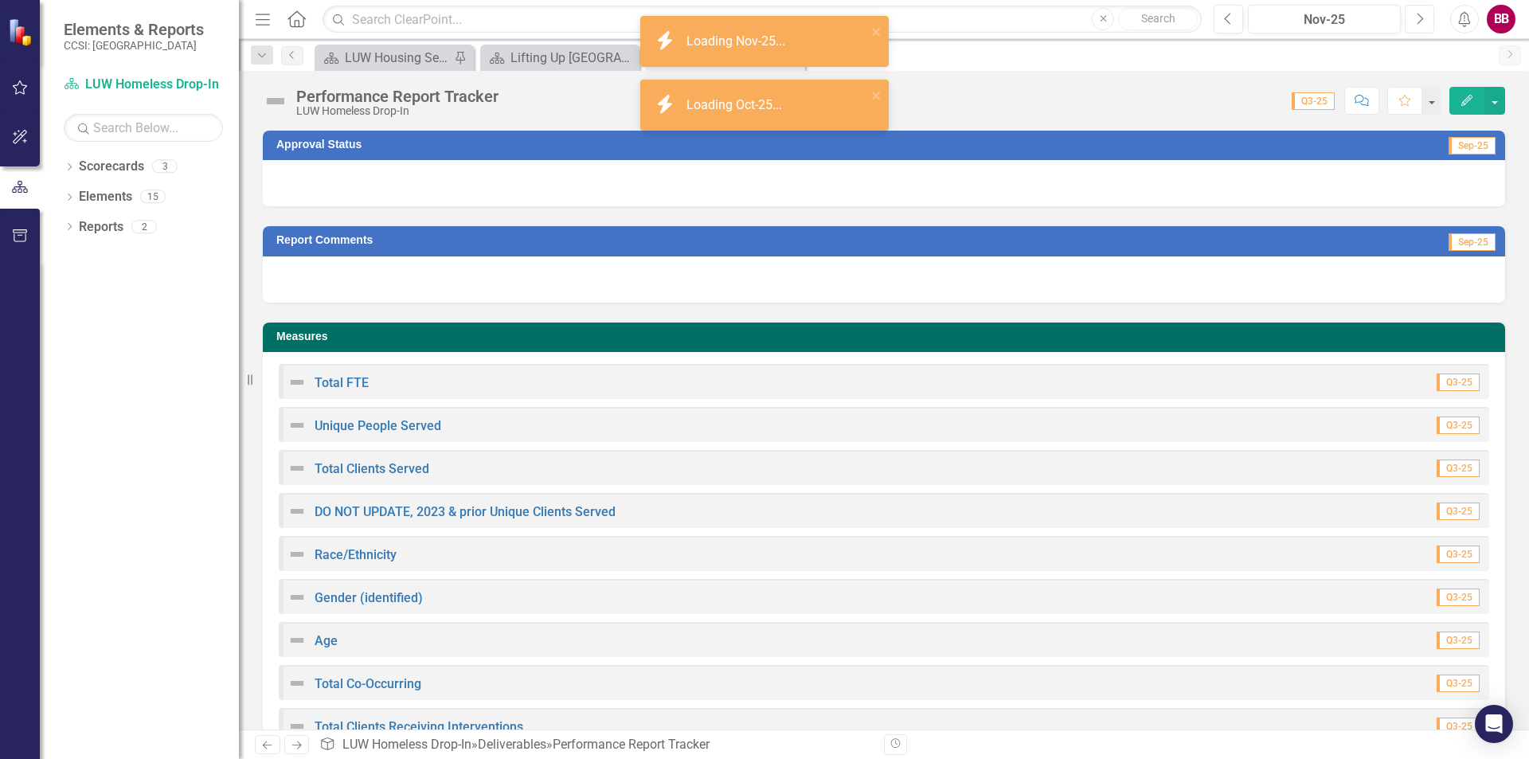
click at [1419, 17] on icon "Next" at bounding box center [1419, 19] width 9 height 14
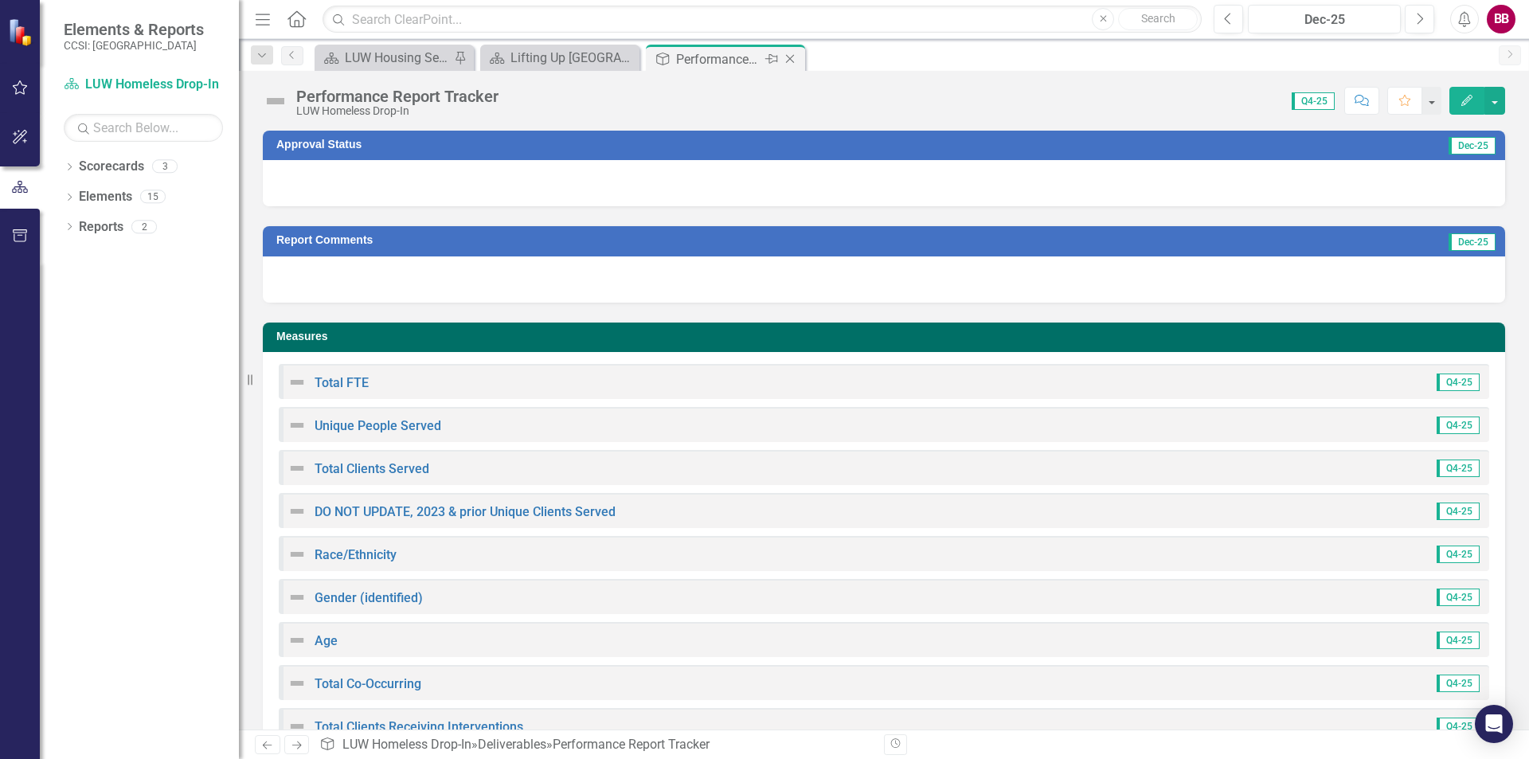
click at [730, 53] on div "Performance Report Tracker" at bounding box center [718, 59] width 85 height 20
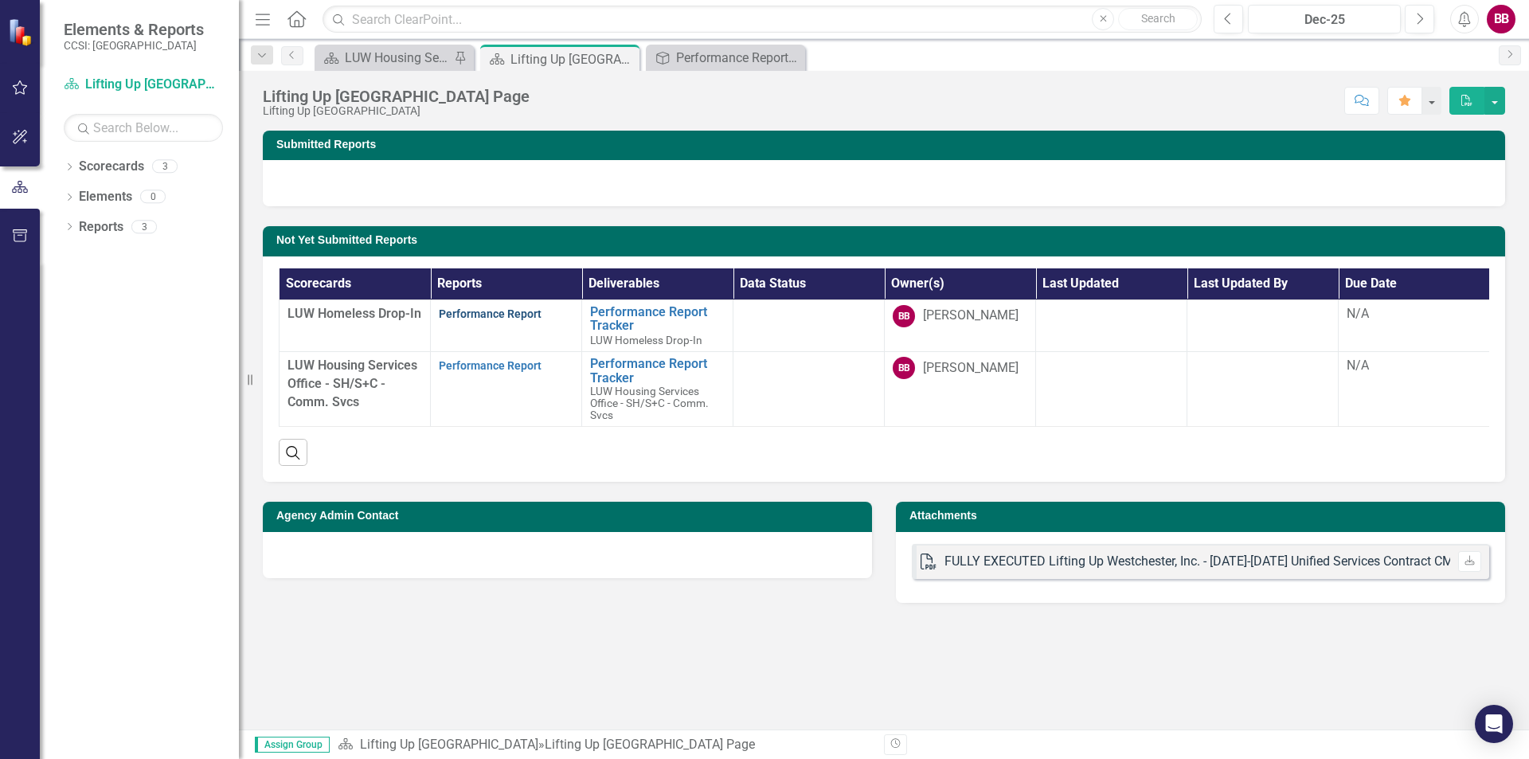
click at [514, 314] on link "Performance Report" at bounding box center [490, 313] width 103 height 13
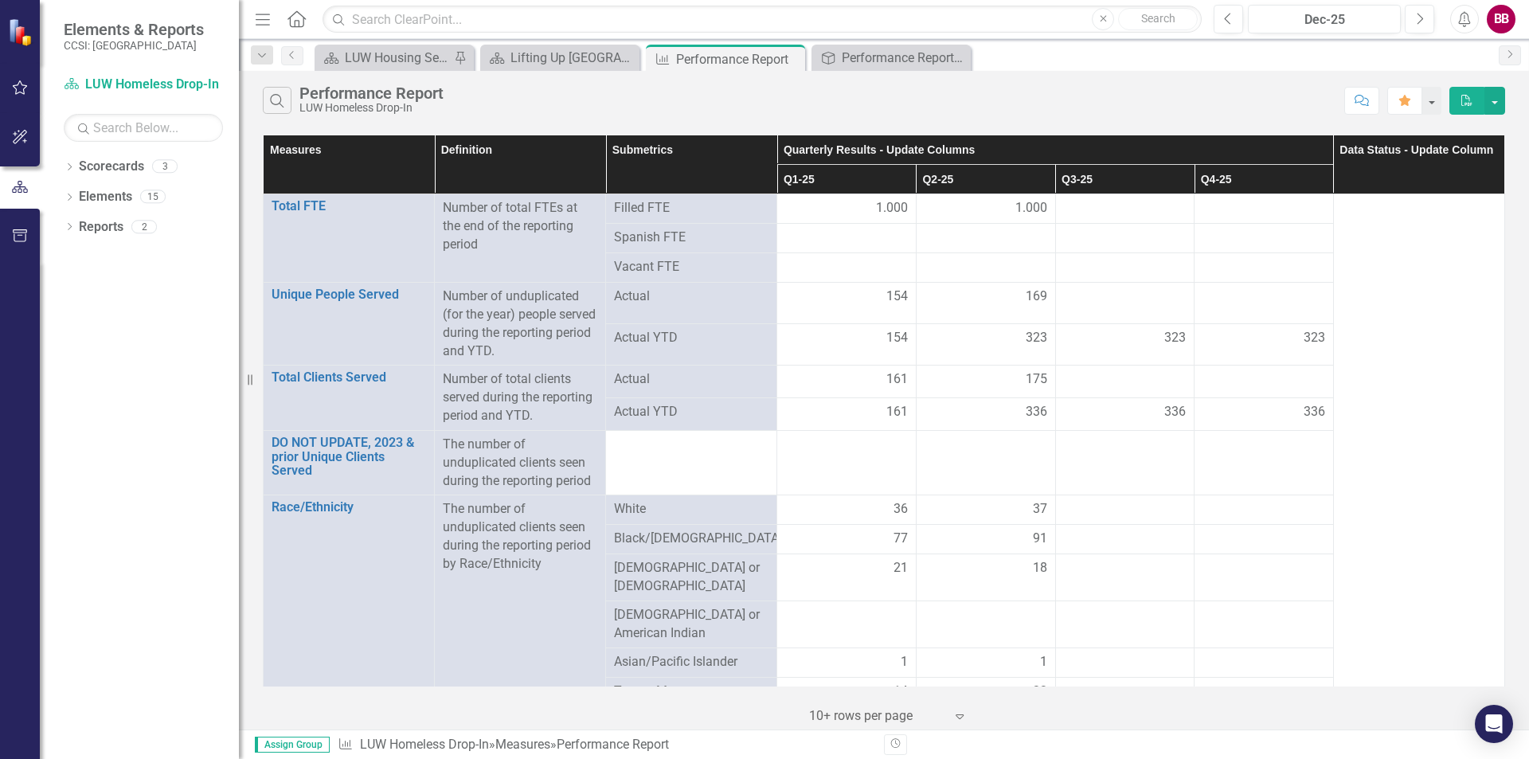
click at [888, 331] on span "154" at bounding box center [897, 338] width 22 height 18
click at [682, 346] on span "Actual YTD" at bounding box center [691, 338] width 155 height 18
click at [866, 298] on div "154" at bounding box center [846, 297] width 123 height 18
click at [866, 297] on div "154" at bounding box center [846, 297] width 123 height 18
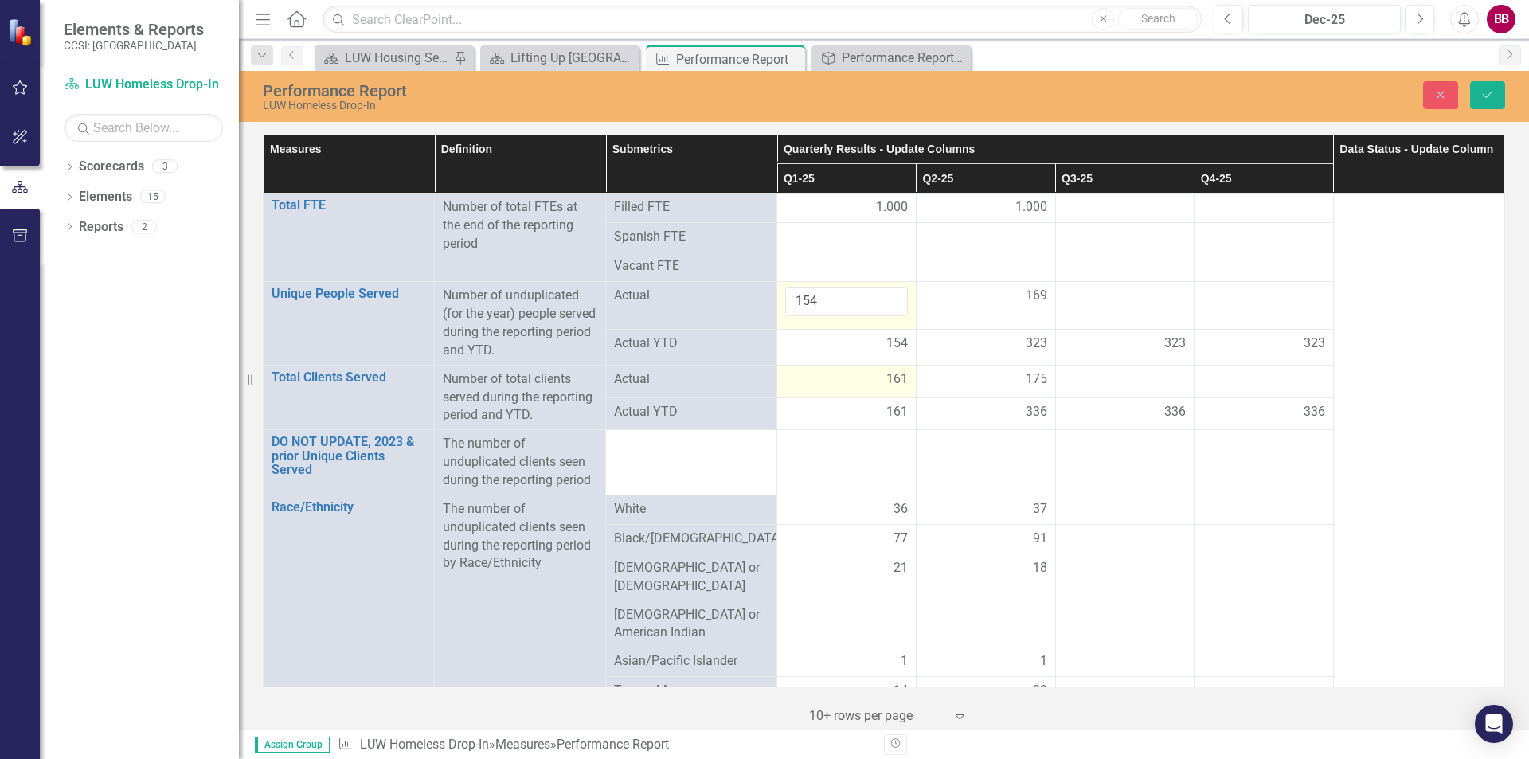
click at [804, 373] on div "161" at bounding box center [846, 379] width 123 height 18
click at [845, 338] on div "154" at bounding box center [846, 343] width 123 height 18
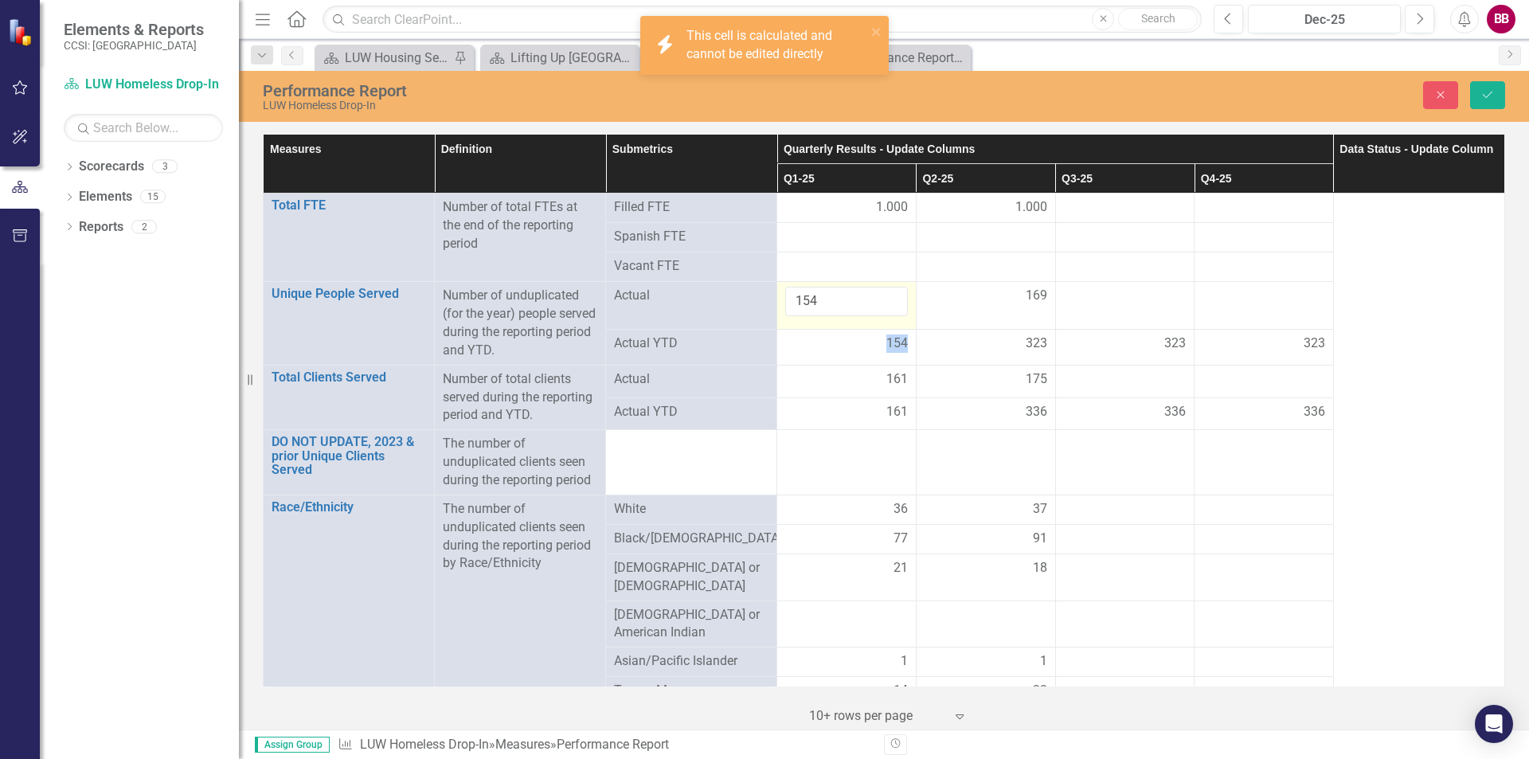
click at [886, 342] on span "154" at bounding box center [897, 343] width 22 height 18
click at [939, 328] on td "169" at bounding box center [985, 306] width 139 height 48
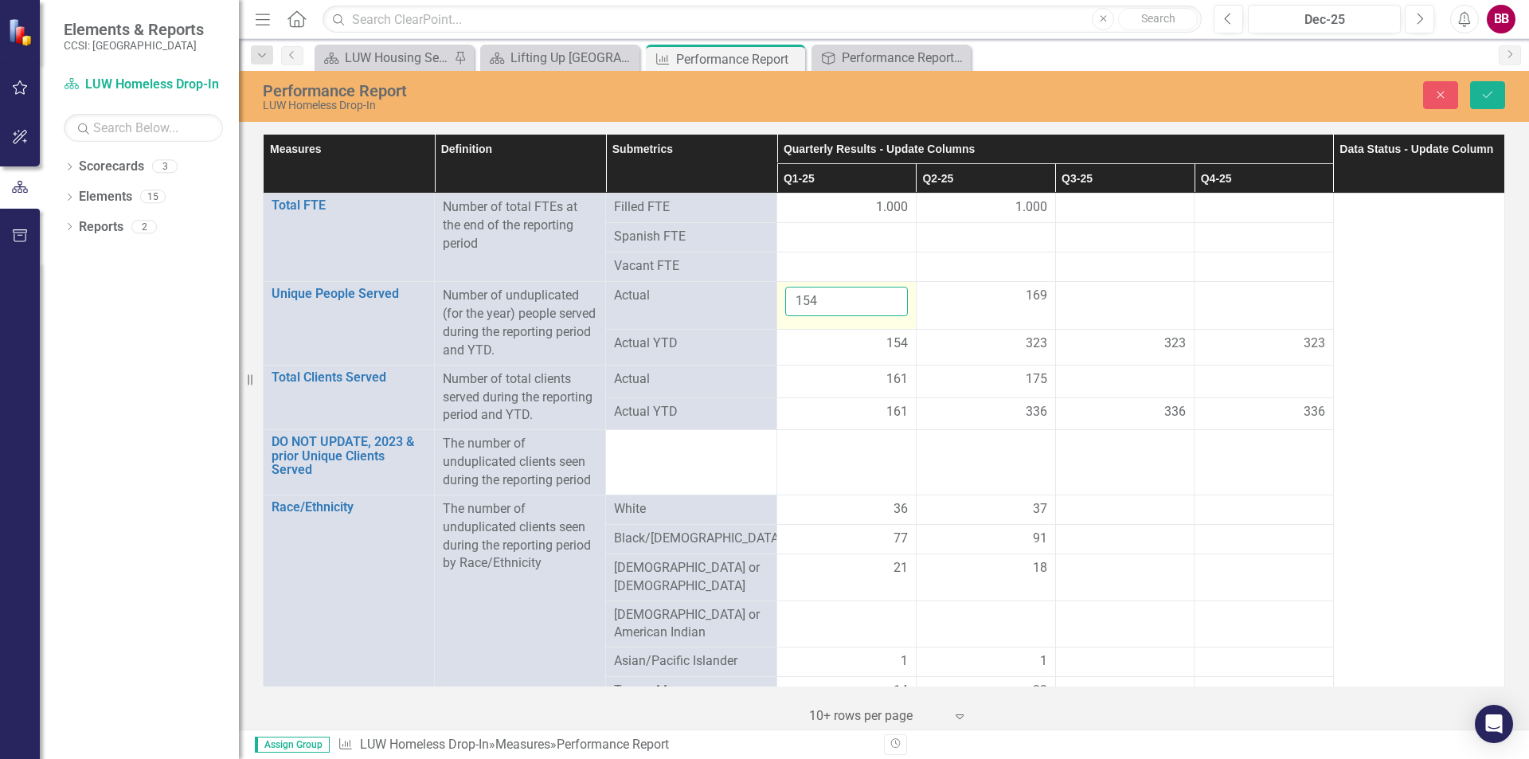
click at [847, 301] on input "154" at bounding box center [846, 301] width 123 height 29
click at [882, 298] on input "155" at bounding box center [846, 301] width 123 height 29
click at [884, 314] on input "155" at bounding box center [846, 301] width 123 height 29
type input "154"
click at [886, 302] on input "154" at bounding box center [846, 301] width 123 height 29
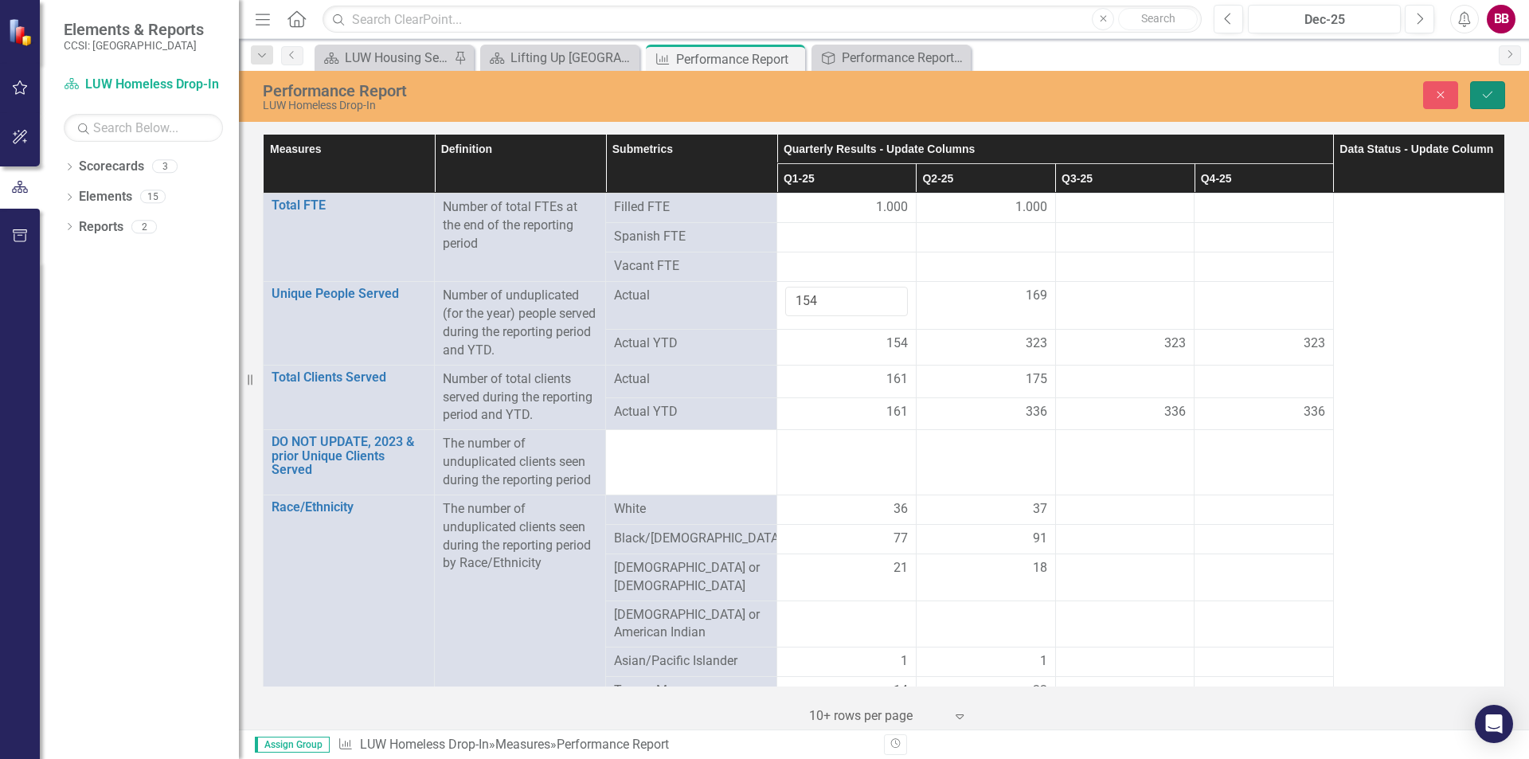
click at [1487, 84] on button "Save" at bounding box center [1487, 95] width 35 height 28
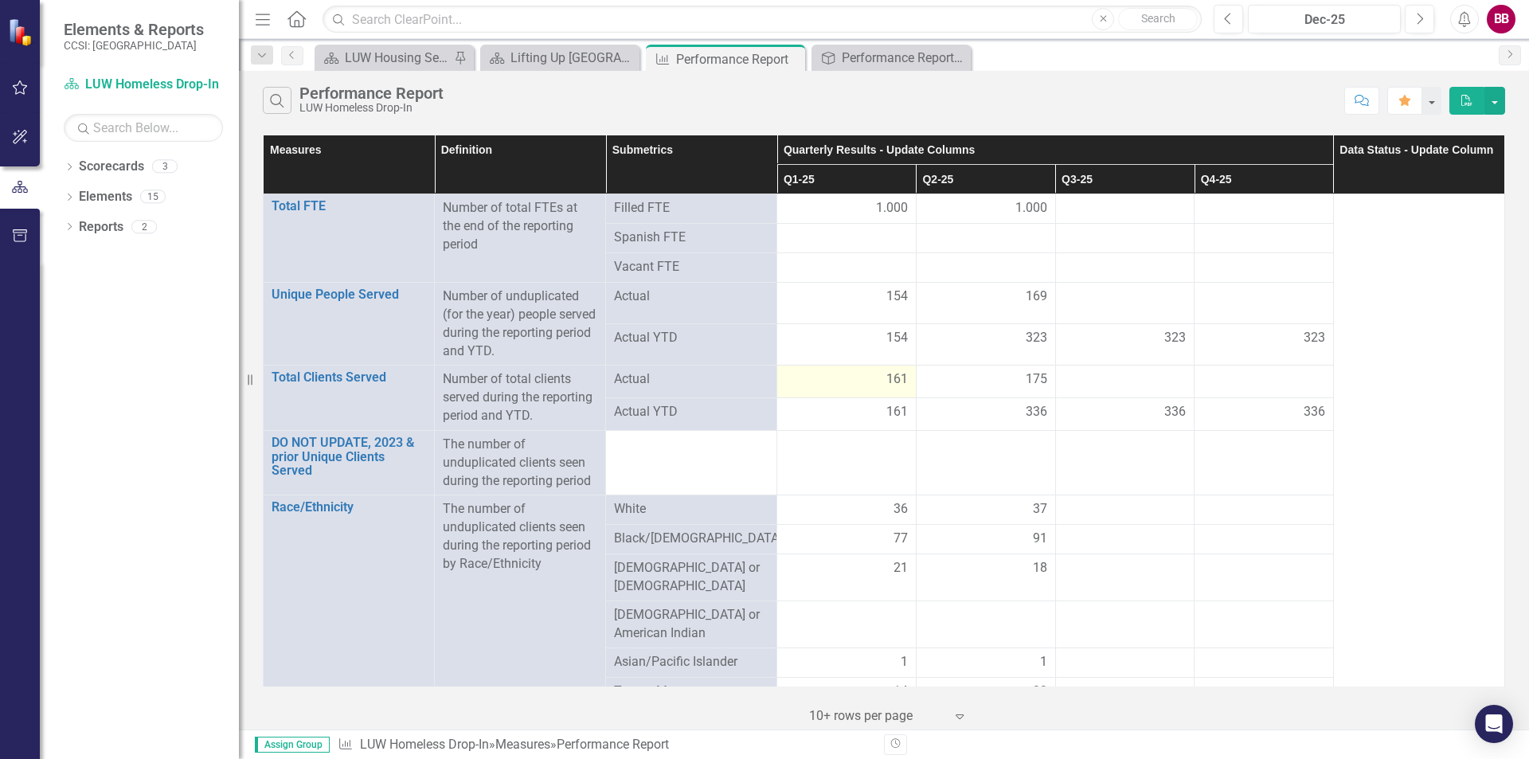
click at [822, 380] on div "161" at bounding box center [846, 379] width 123 height 18
click at [856, 382] on div "161" at bounding box center [846, 379] width 123 height 18
click at [856, 381] on div "161" at bounding box center [846, 379] width 123 height 18
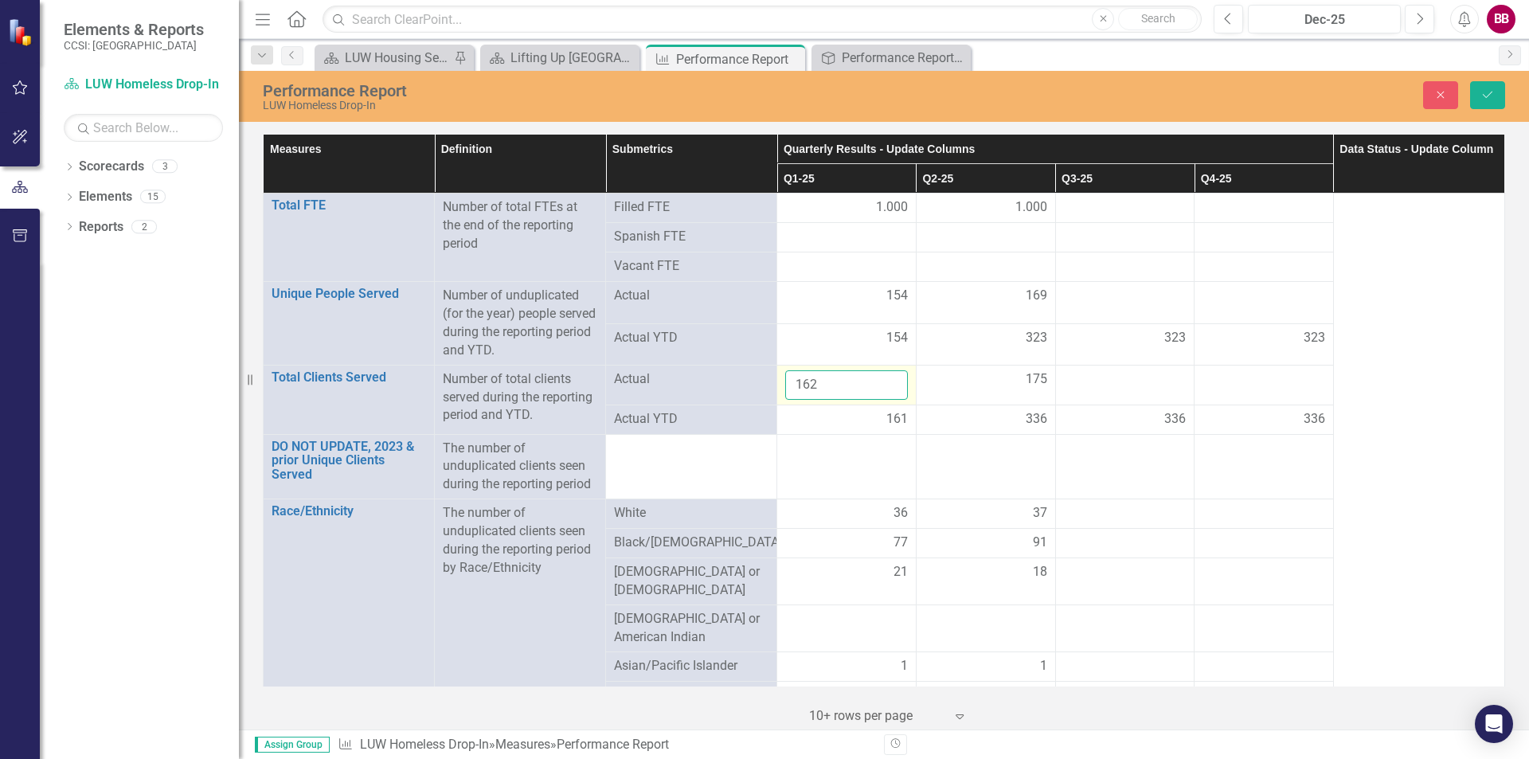
click at [886, 377] on input "162" at bounding box center [846, 384] width 123 height 29
click at [886, 377] on input "163" at bounding box center [846, 384] width 123 height 29
click at [886, 377] on input "164" at bounding box center [846, 384] width 123 height 29
click at [886, 377] on input "165" at bounding box center [846, 384] width 123 height 29
click at [886, 377] on input "166" at bounding box center [846, 384] width 123 height 29
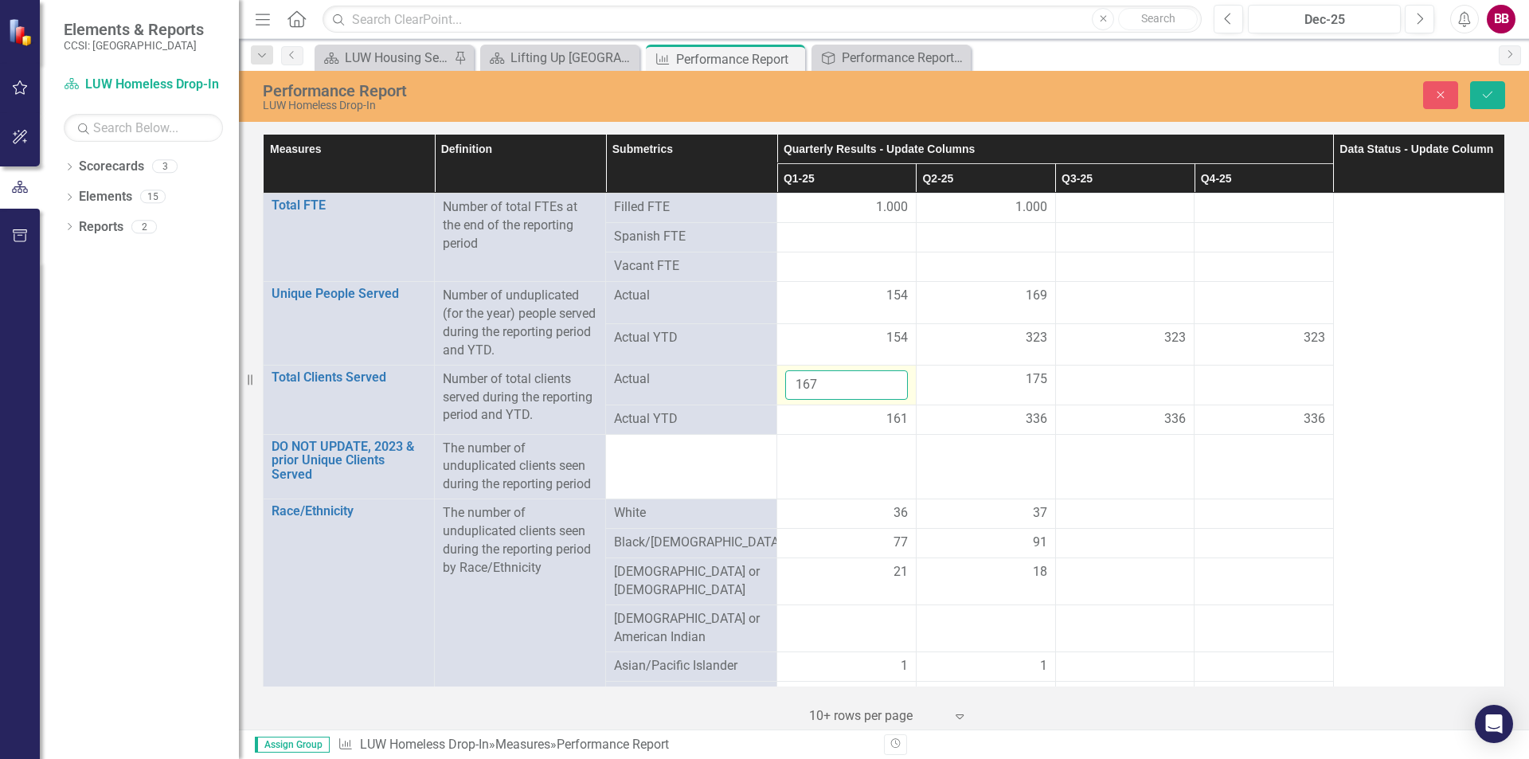
click at [886, 377] on input "167" at bounding box center [846, 384] width 123 height 29
click at [886, 377] on input "168" at bounding box center [846, 384] width 123 height 29
type input "169"
click at [886, 377] on input "169" at bounding box center [846, 384] width 123 height 29
click at [937, 415] on div "336" at bounding box center [986, 419] width 123 height 18
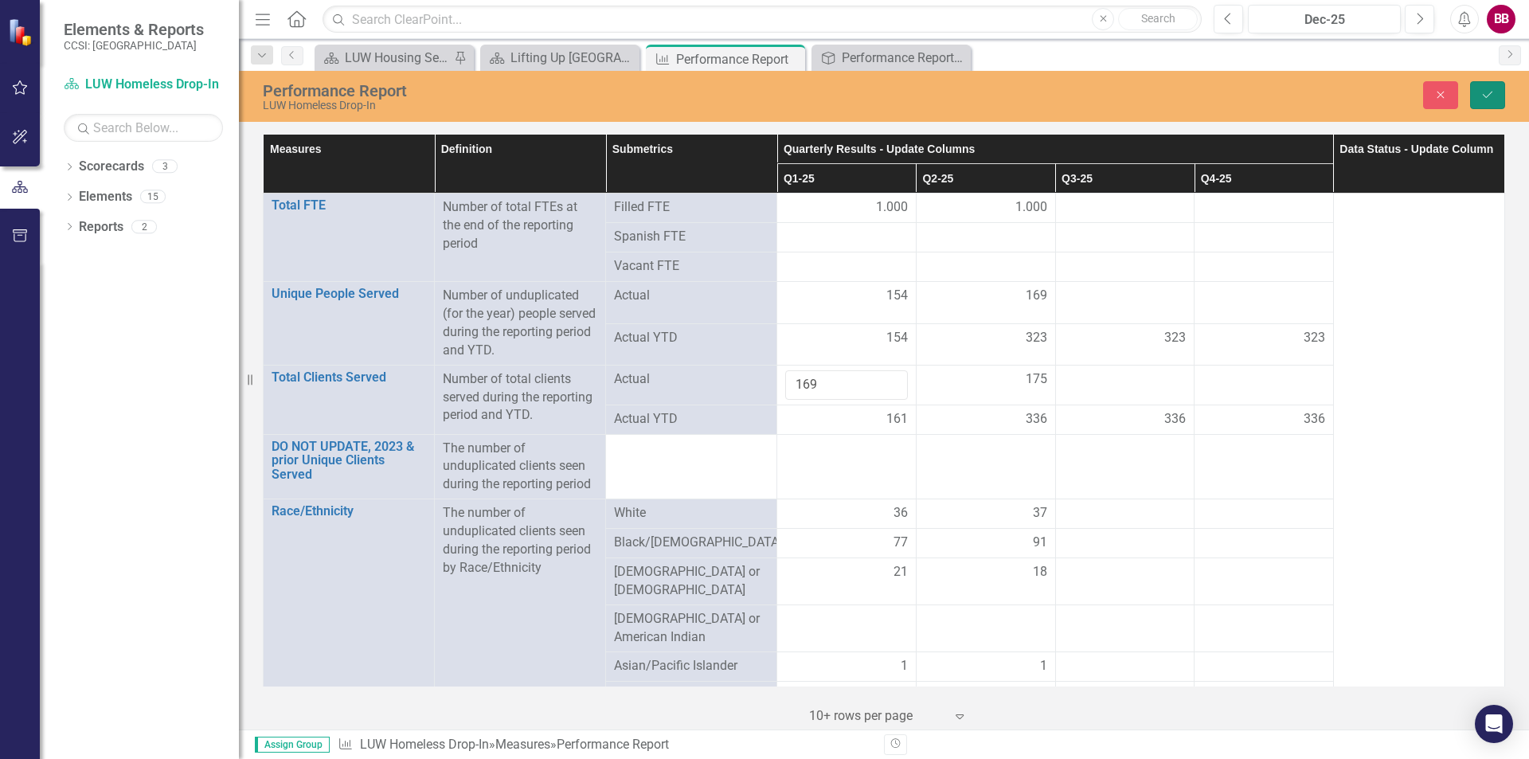
click at [1477, 92] on button "Save" at bounding box center [1487, 95] width 35 height 28
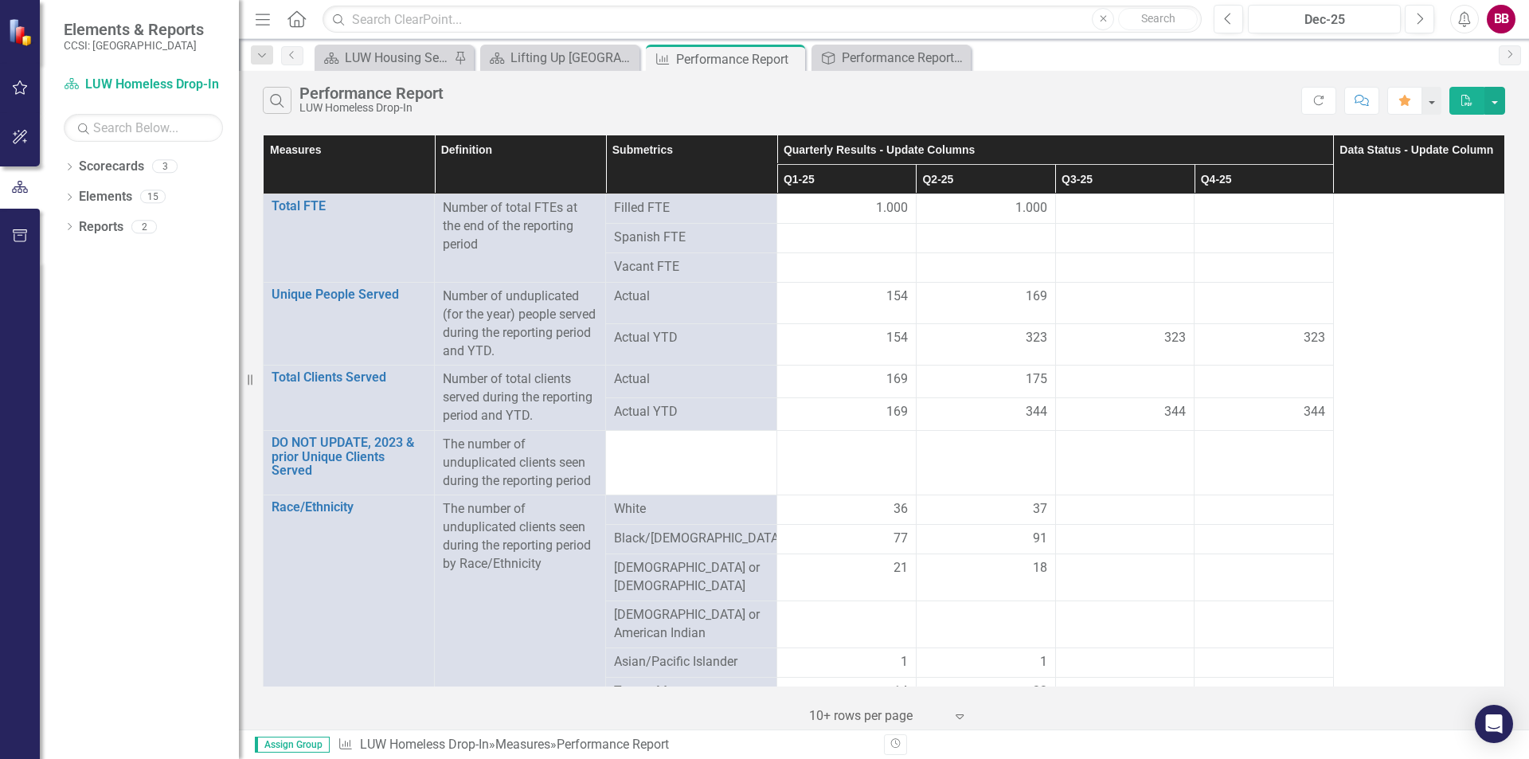
click at [1294, 464] on td at bounding box center [1264, 462] width 139 height 65
click at [1277, 573] on div at bounding box center [1264, 568] width 123 height 19
click at [894, 534] on span "77" at bounding box center [901, 539] width 14 height 18
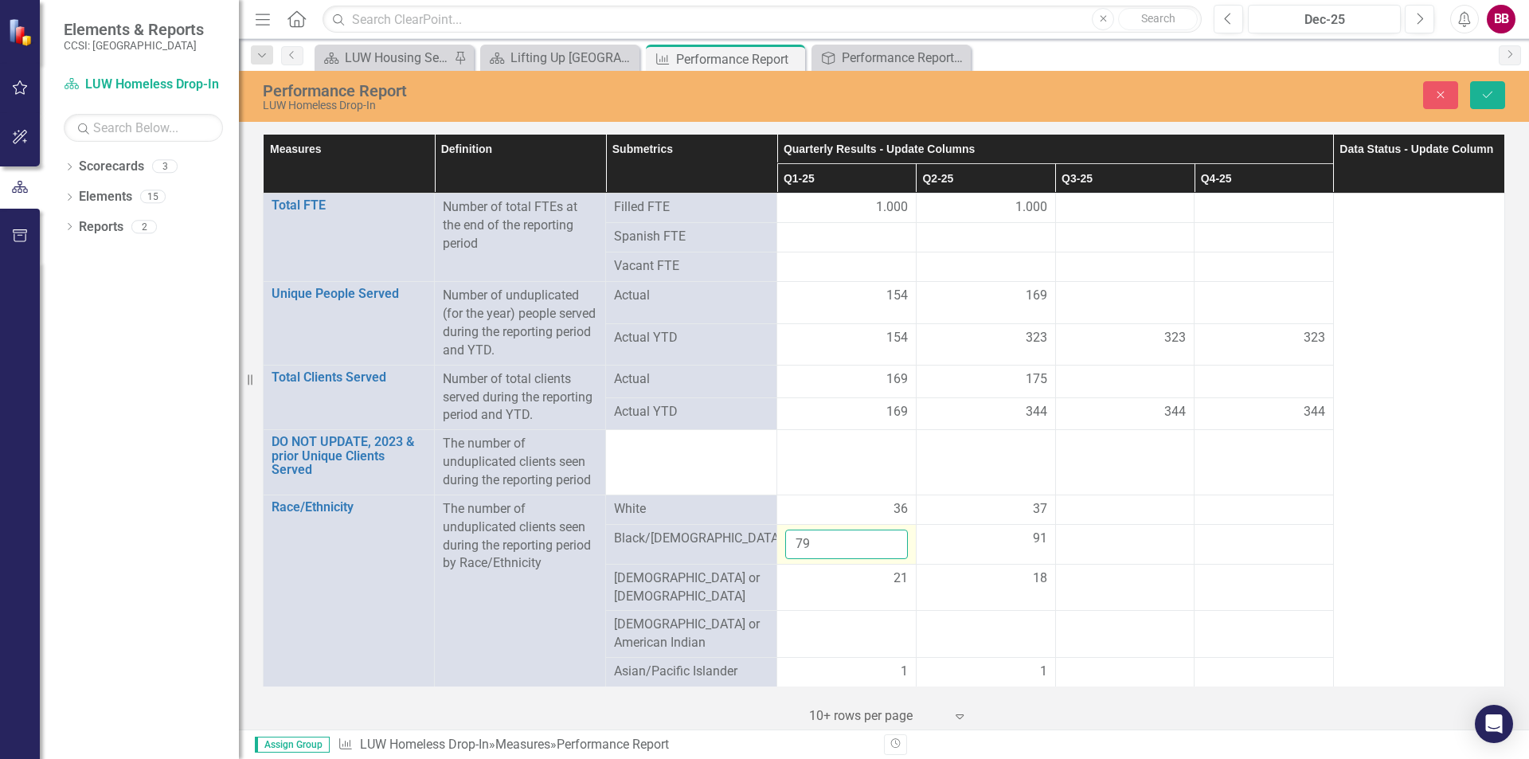
click at [883, 538] on input "79" at bounding box center [846, 544] width 123 height 29
click at [885, 545] on input "78" at bounding box center [846, 544] width 123 height 29
click at [885, 545] on input "77" at bounding box center [846, 544] width 123 height 29
type input "76"
click at [885, 545] on input "76" at bounding box center [846, 544] width 123 height 29
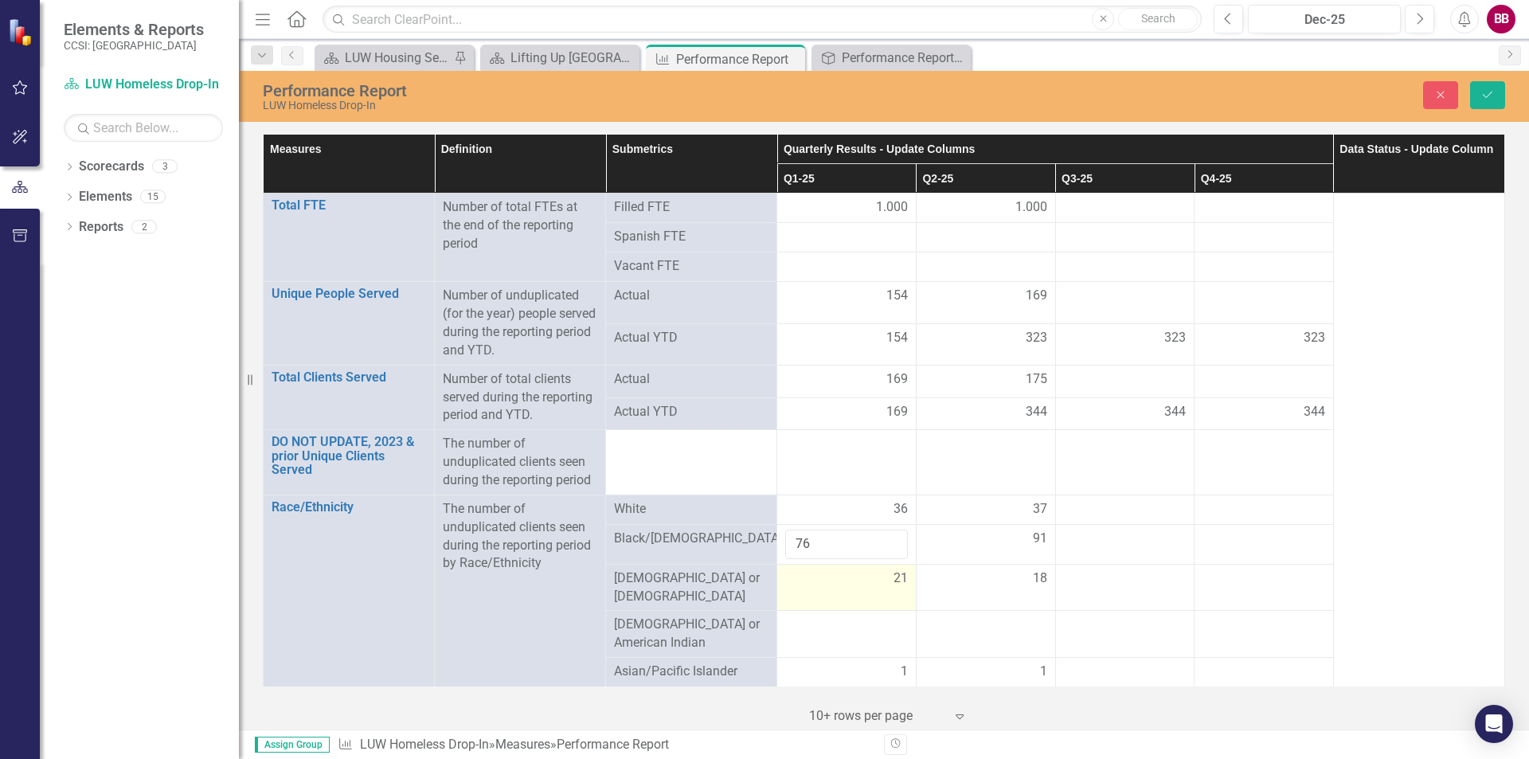
click at [894, 575] on span "21" at bounding box center [901, 578] width 14 height 18
type input "22"
click at [887, 577] on input "22" at bounding box center [846, 583] width 123 height 29
click at [883, 625] on div at bounding box center [846, 625] width 123 height 19
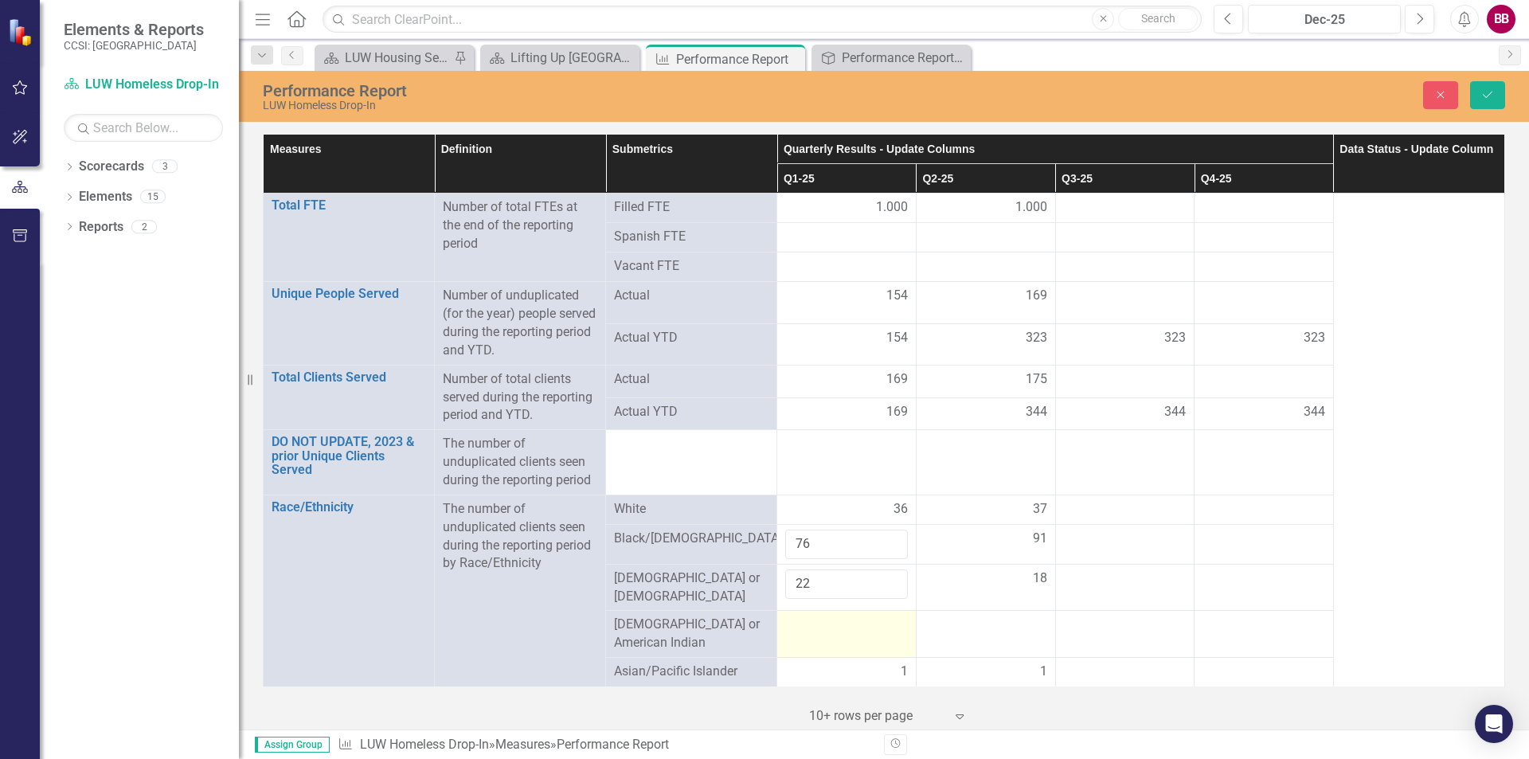
click at [883, 625] on div at bounding box center [846, 625] width 123 height 19
type input "1"
click at [883, 616] on input "1" at bounding box center [846, 630] width 123 height 29
click at [1064, 616] on div at bounding box center [1125, 625] width 123 height 19
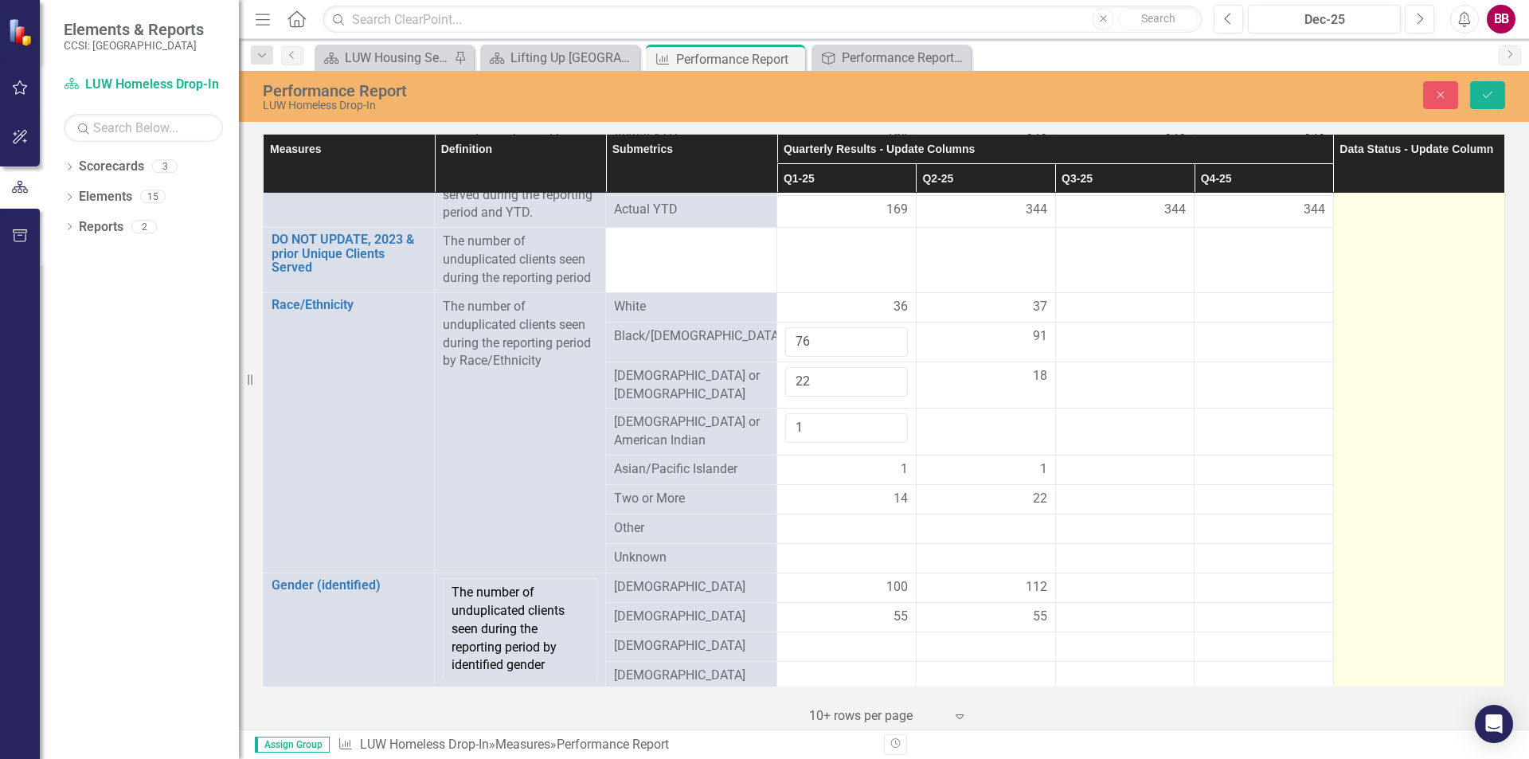
scroll to position [206, 0]
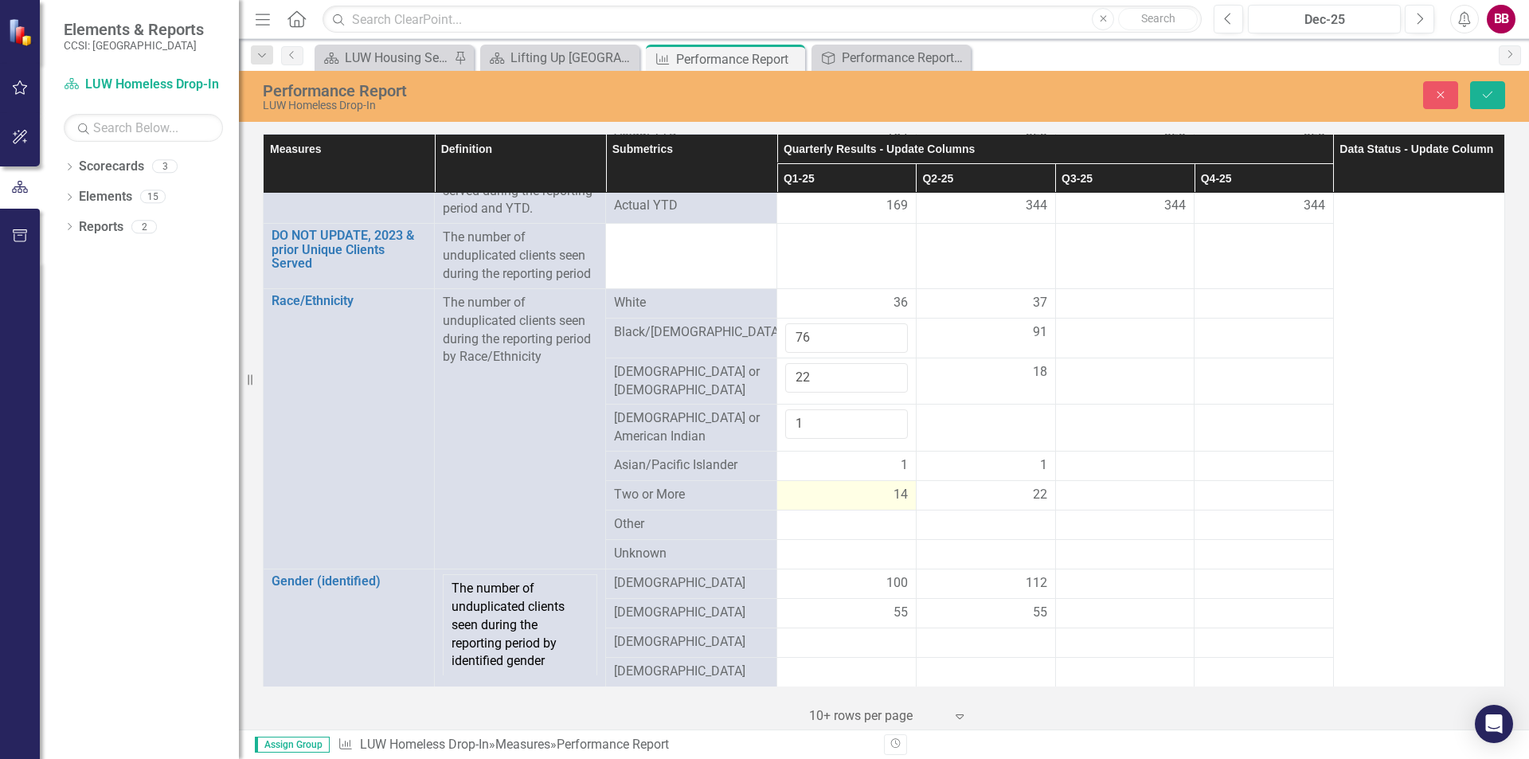
click at [902, 487] on span "14" at bounding box center [901, 495] width 14 height 18
click at [902, 486] on span "14" at bounding box center [901, 495] width 14 height 18
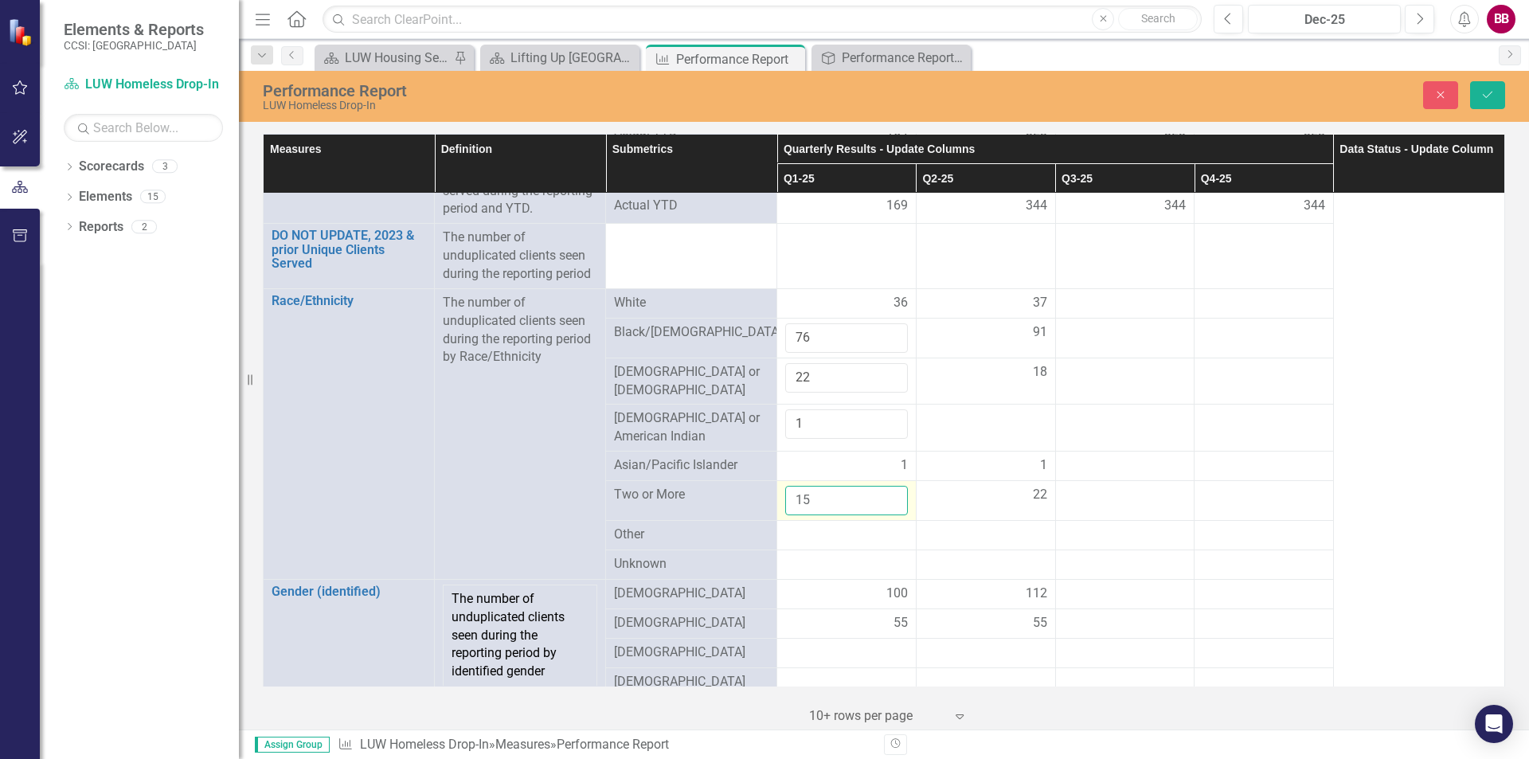
click at [887, 486] on input "15" at bounding box center [846, 500] width 123 height 29
click at [887, 486] on input "16" at bounding box center [846, 500] width 123 height 29
click at [887, 486] on input "17" at bounding box center [846, 500] width 123 height 29
type input "18"
click at [887, 486] on input "18" at bounding box center [846, 500] width 123 height 29
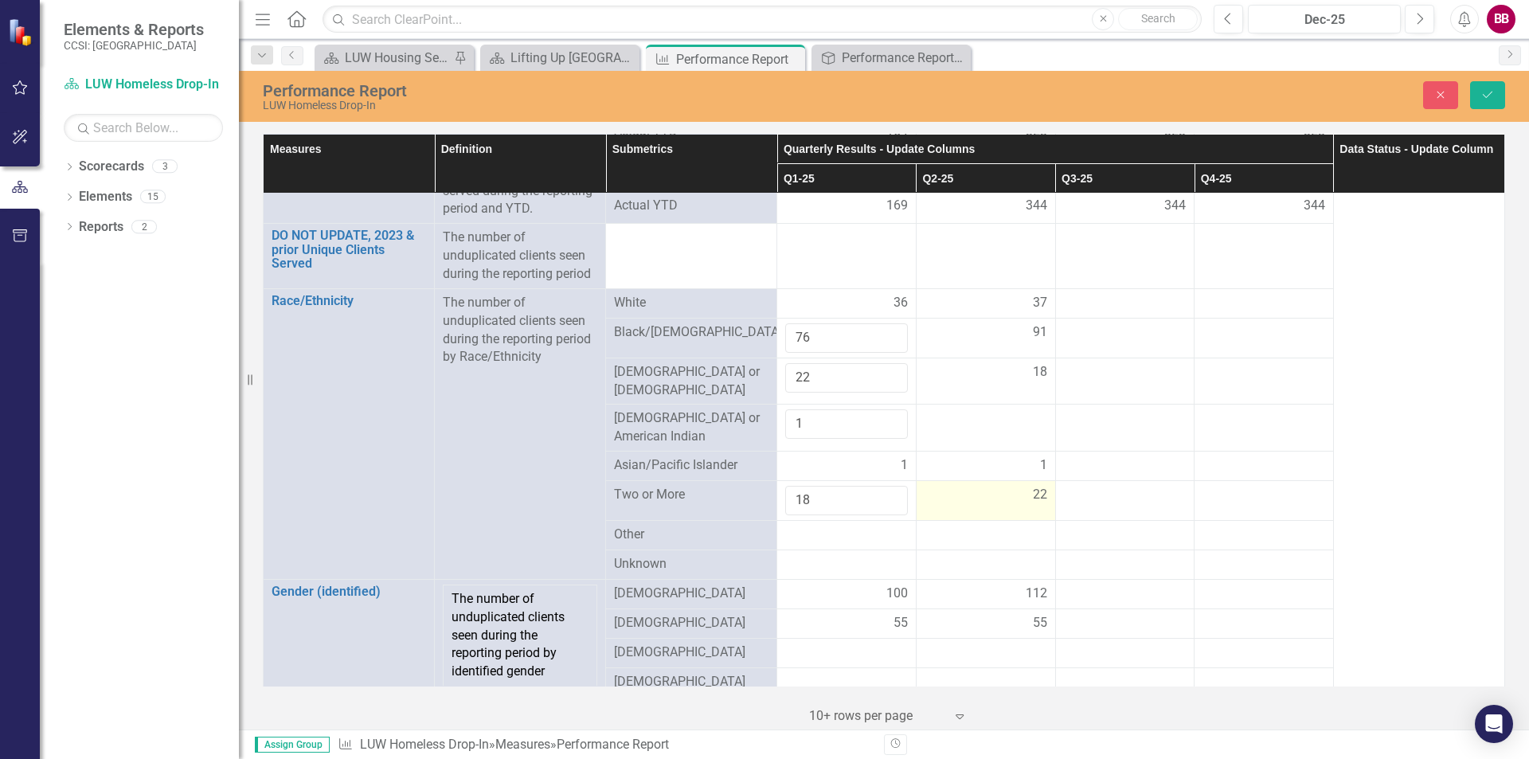
click at [947, 499] on td "22" at bounding box center [985, 501] width 139 height 40
click at [1483, 92] on icon "Save" at bounding box center [1488, 94] width 14 height 11
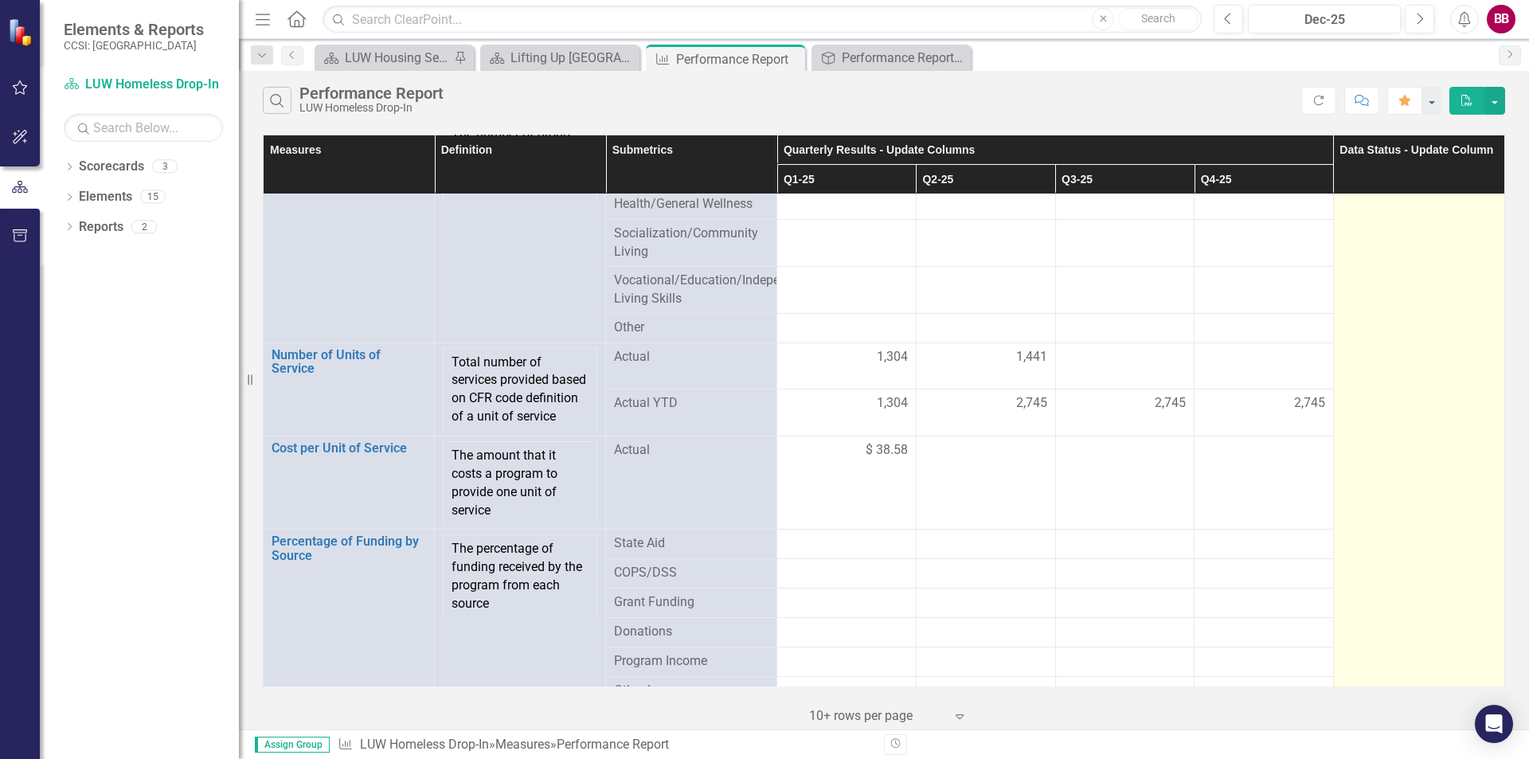
scroll to position [743, 0]
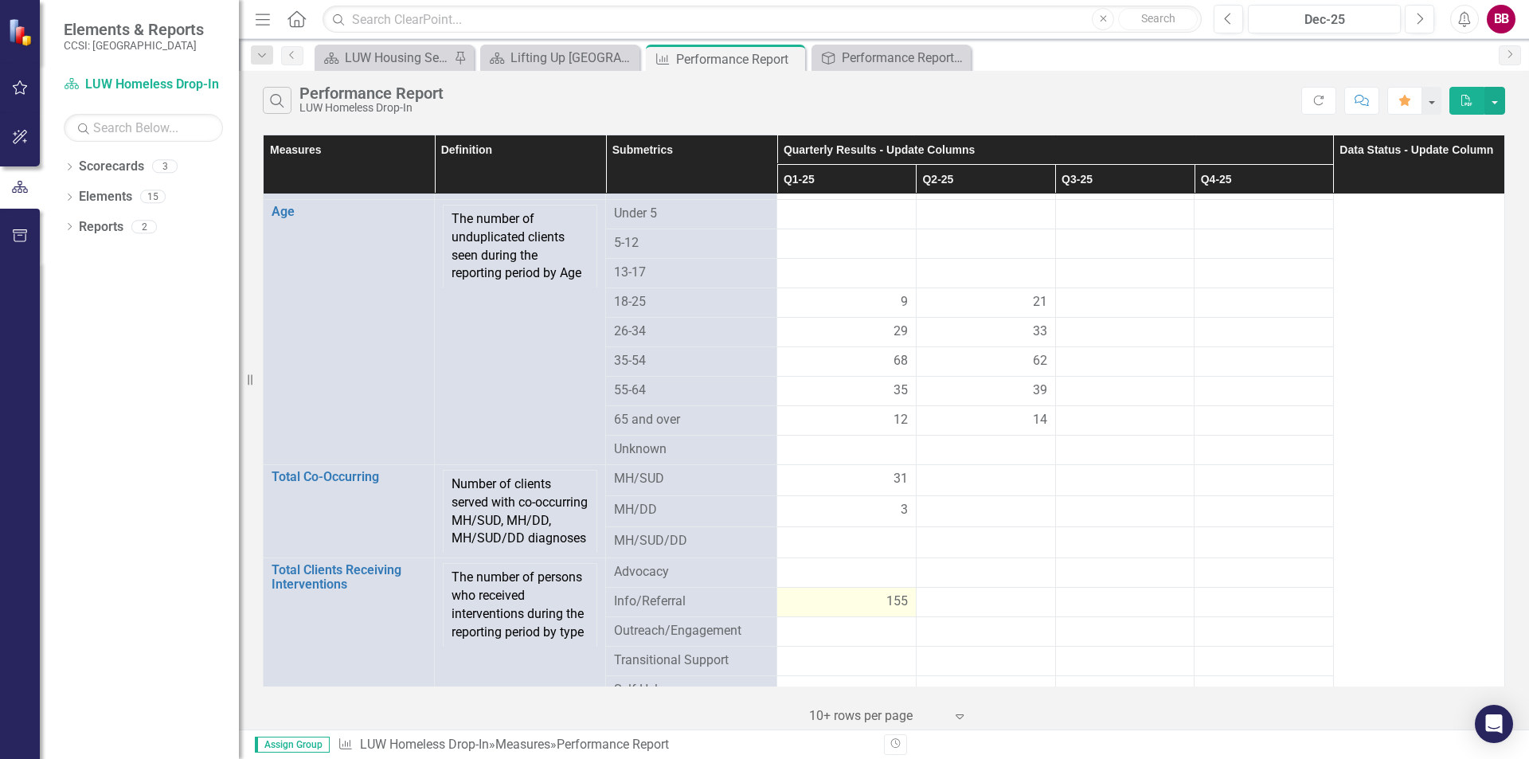
click at [895, 603] on span "155" at bounding box center [897, 602] width 22 height 18
click at [894, 602] on span "155" at bounding box center [897, 602] width 22 height 18
click at [877, 602] on div "155" at bounding box center [846, 602] width 123 height 18
click at [878, 602] on div "155" at bounding box center [846, 602] width 123 height 18
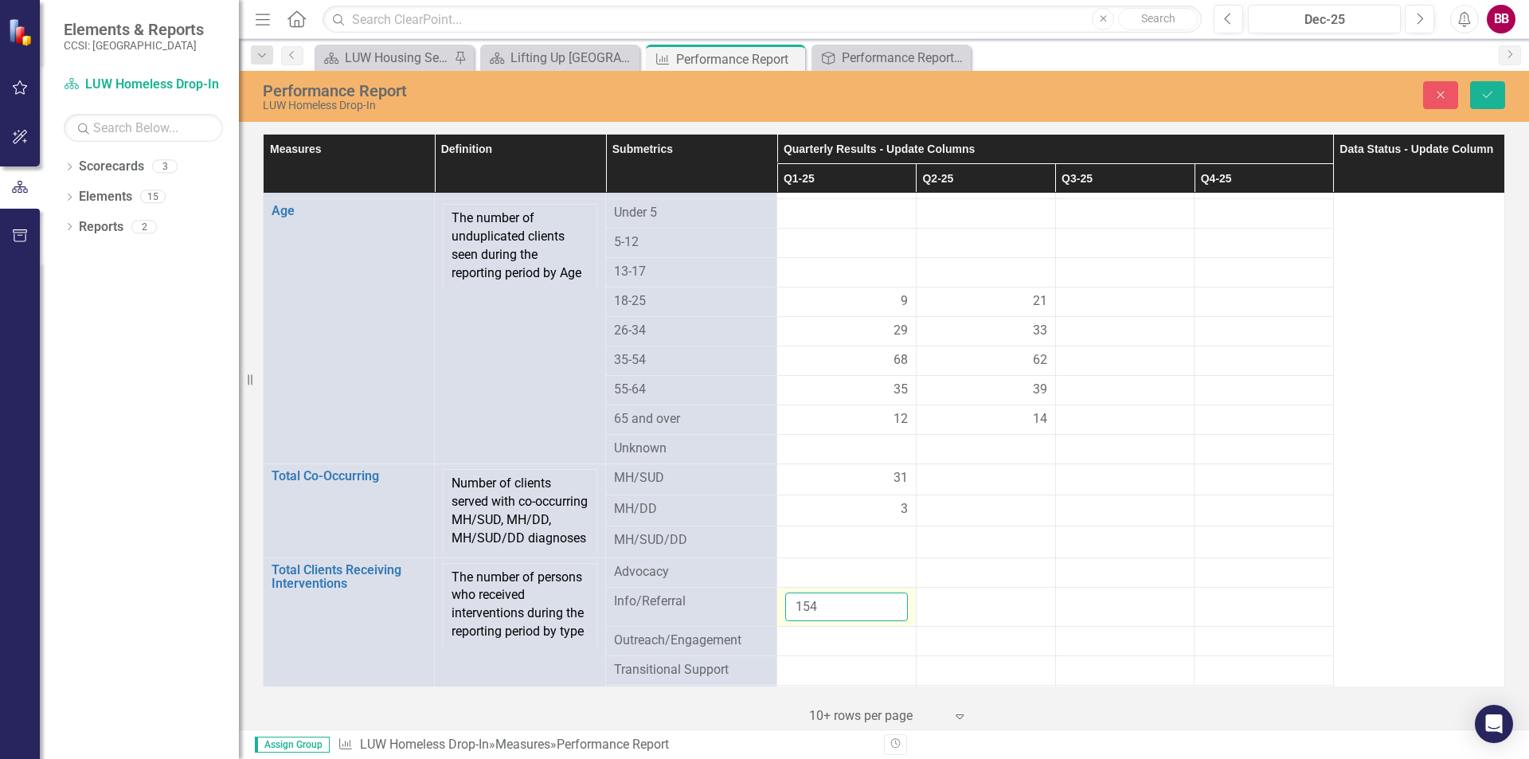
type input "154"
click at [890, 608] on input "154" at bounding box center [846, 607] width 123 height 29
click at [1496, 84] on button "Save" at bounding box center [1487, 95] width 35 height 28
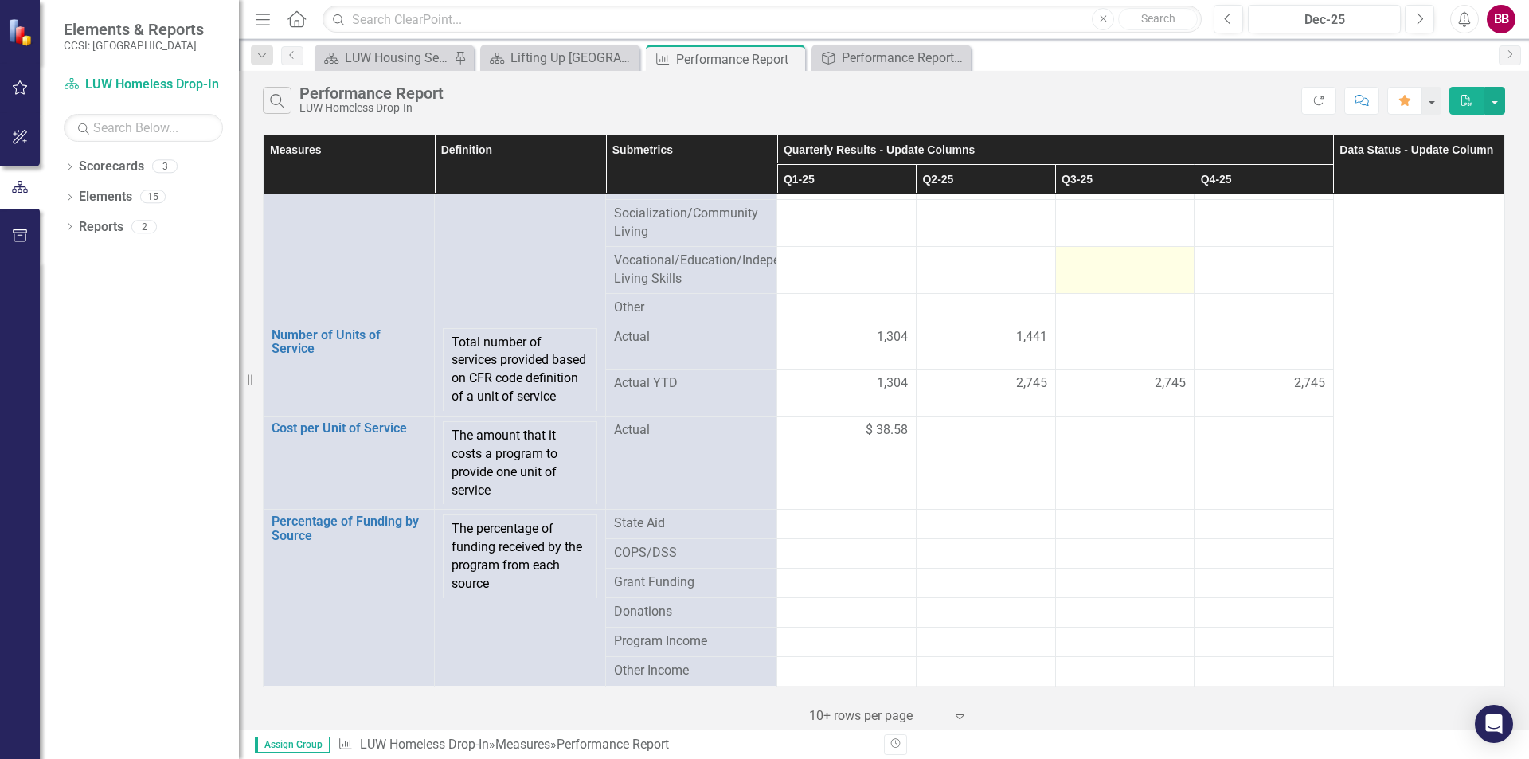
scroll to position [783, 0]
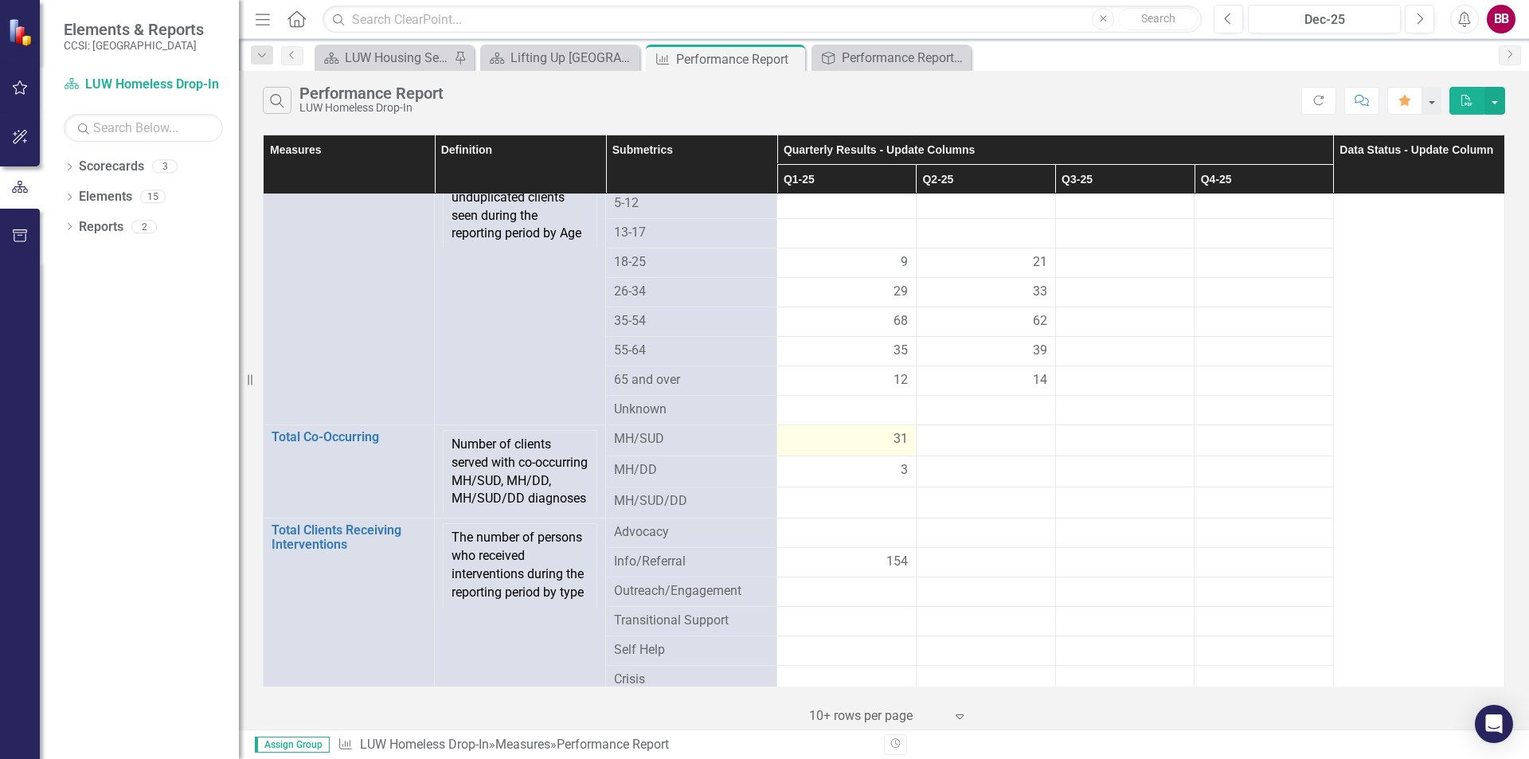
click at [894, 430] on span "31" at bounding box center [901, 439] width 14 height 18
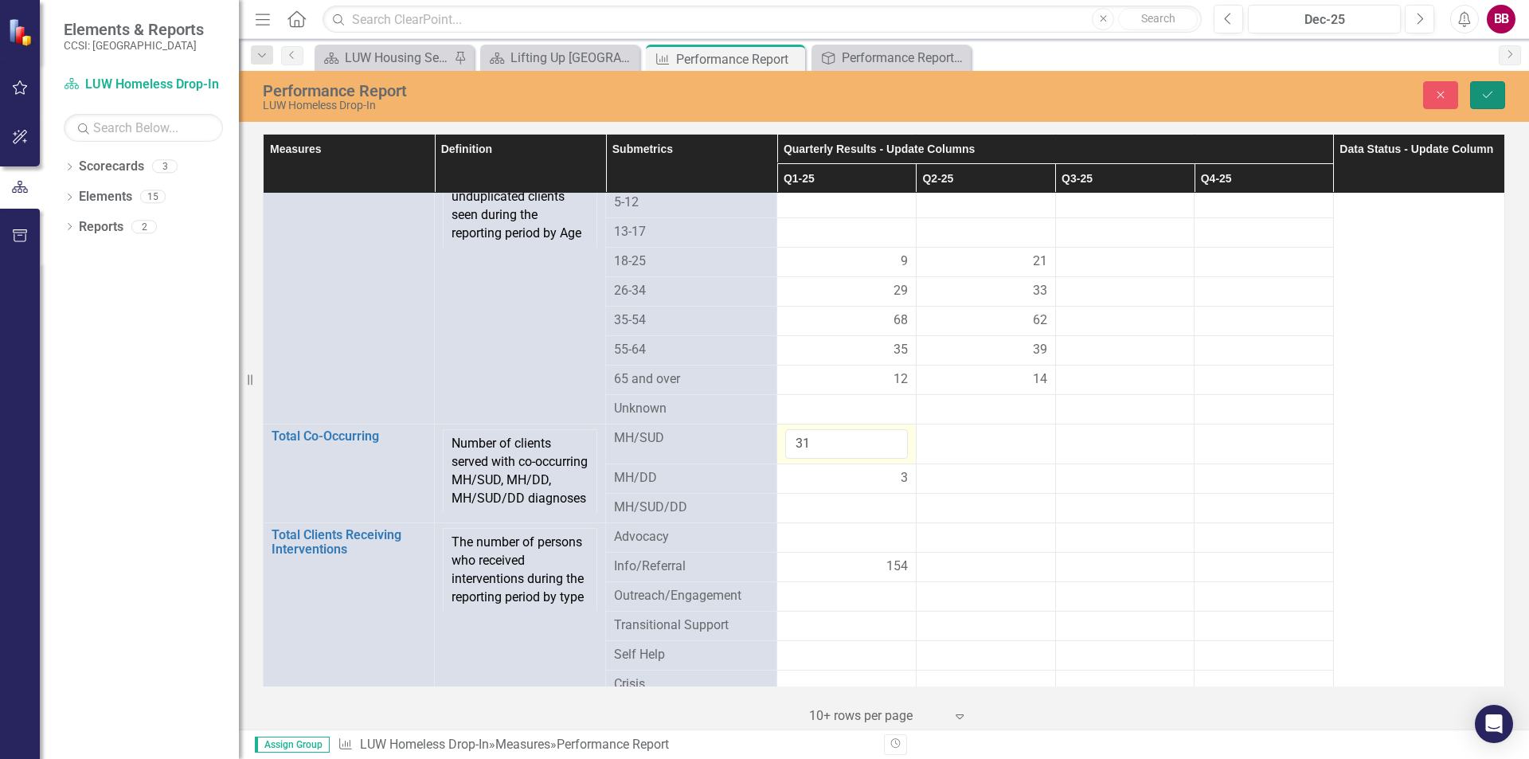
click at [1486, 86] on button "Save" at bounding box center [1487, 95] width 35 height 28
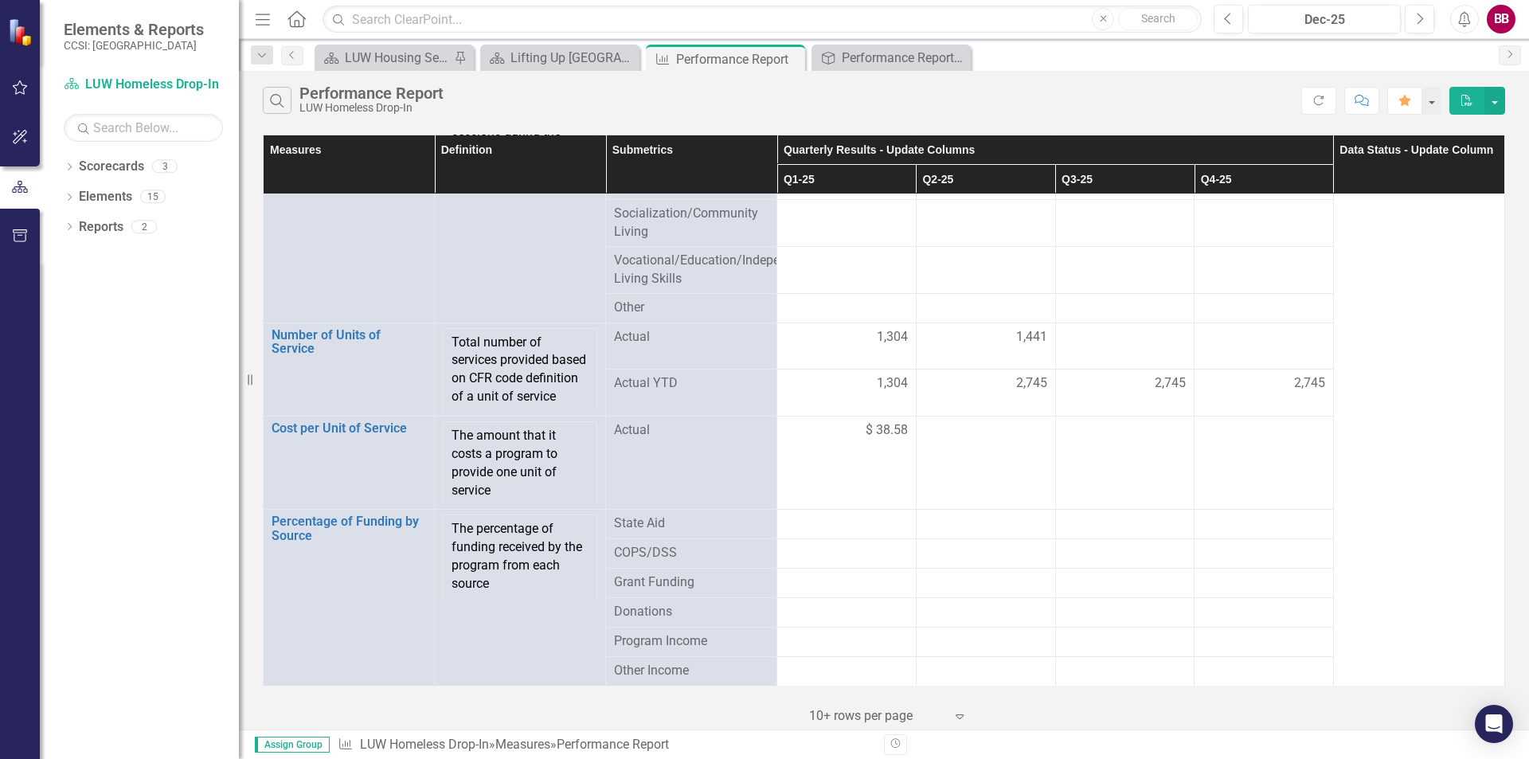
scroll to position [1526, 0]
click at [877, 328] on span "1,304" at bounding box center [892, 337] width 31 height 18
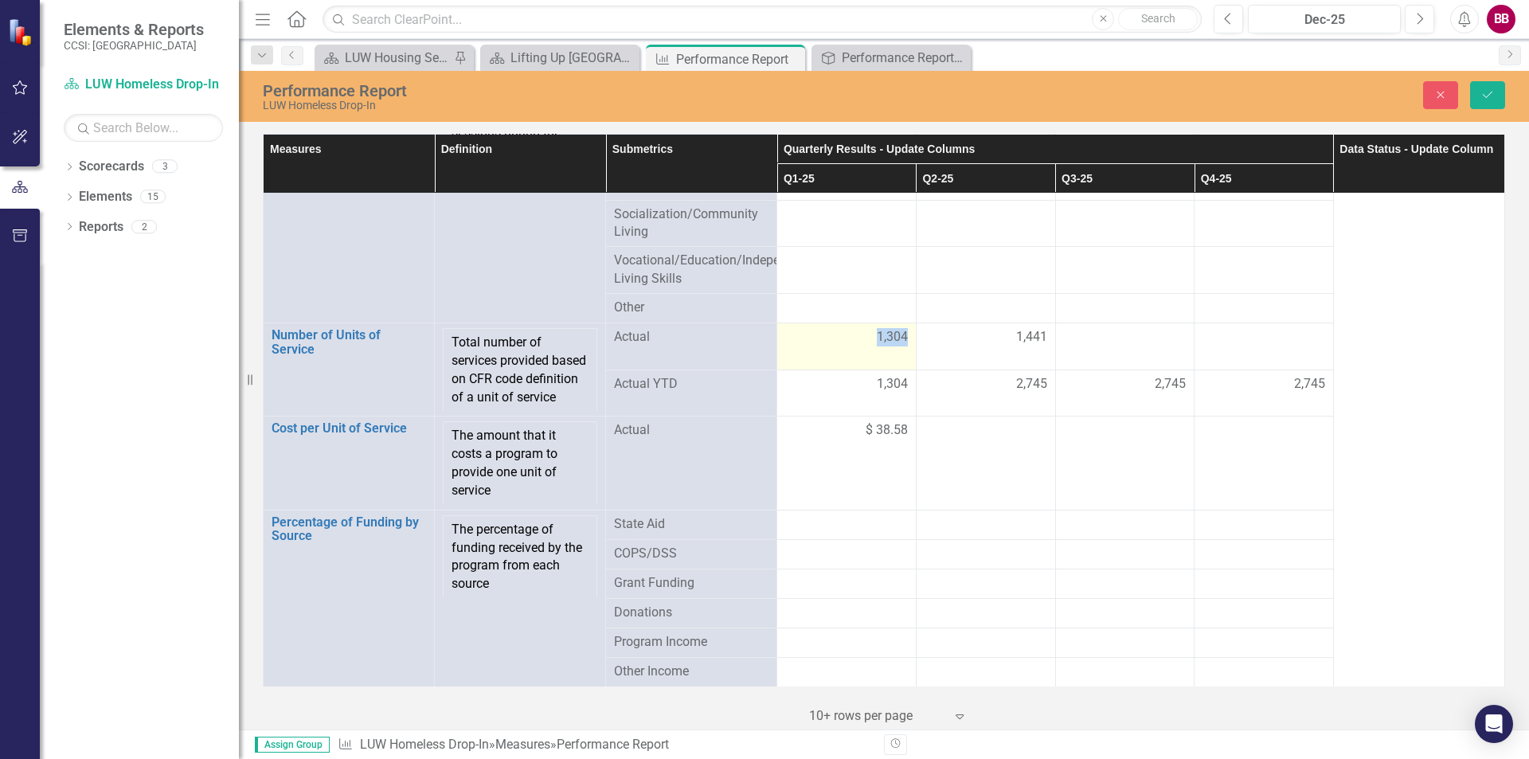
scroll to position [1525, 0]
click at [792, 328] on input "1304" at bounding box center [846, 342] width 123 height 29
type input "1854"
click at [741, 410] on td "Actual YTD" at bounding box center [691, 397] width 171 height 40
click at [1493, 96] on icon "Save" at bounding box center [1488, 94] width 14 height 11
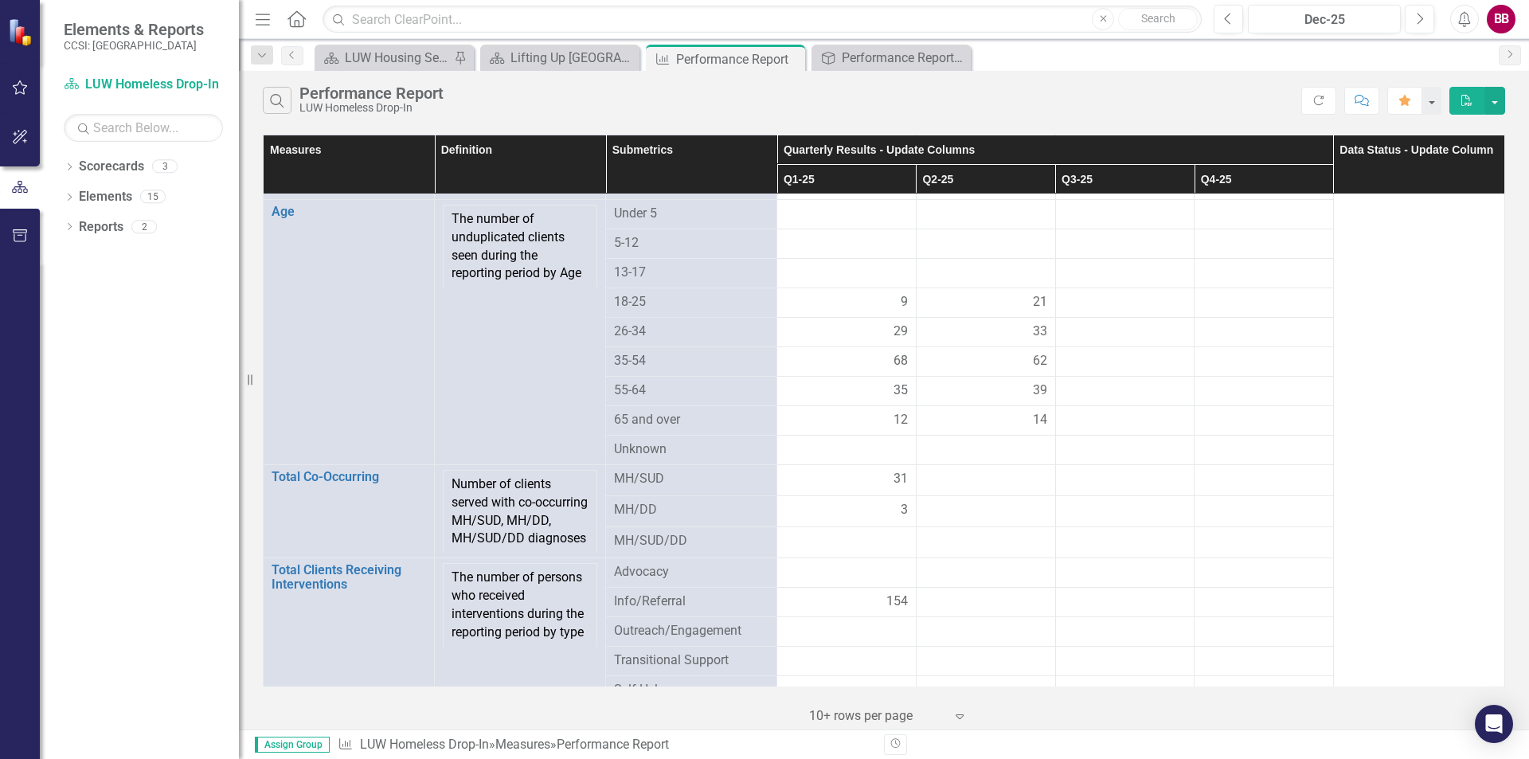
scroll to position [1487, 0]
